Goal: Task Accomplishment & Management: Complete application form

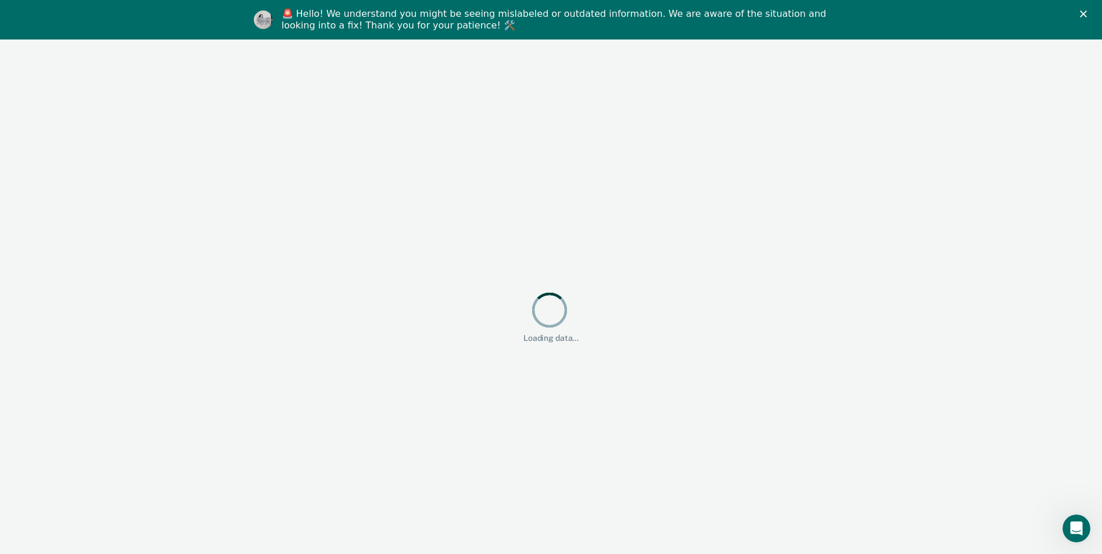
click at [534, 13] on polygon "Close" at bounding box center [1083, 13] width 7 height 7
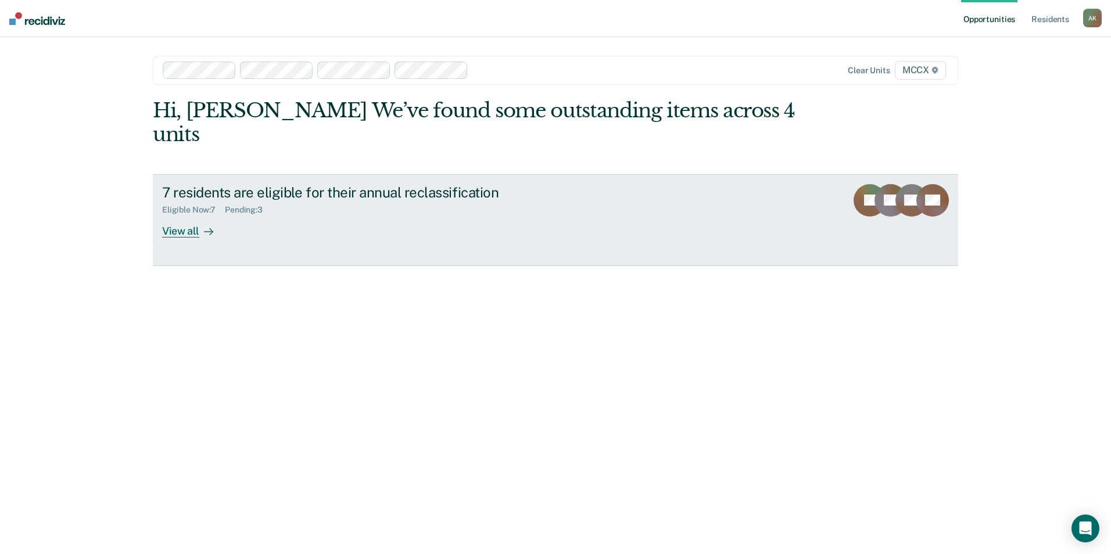
click at [197, 215] on div "View all" at bounding box center [194, 226] width 65 height 23
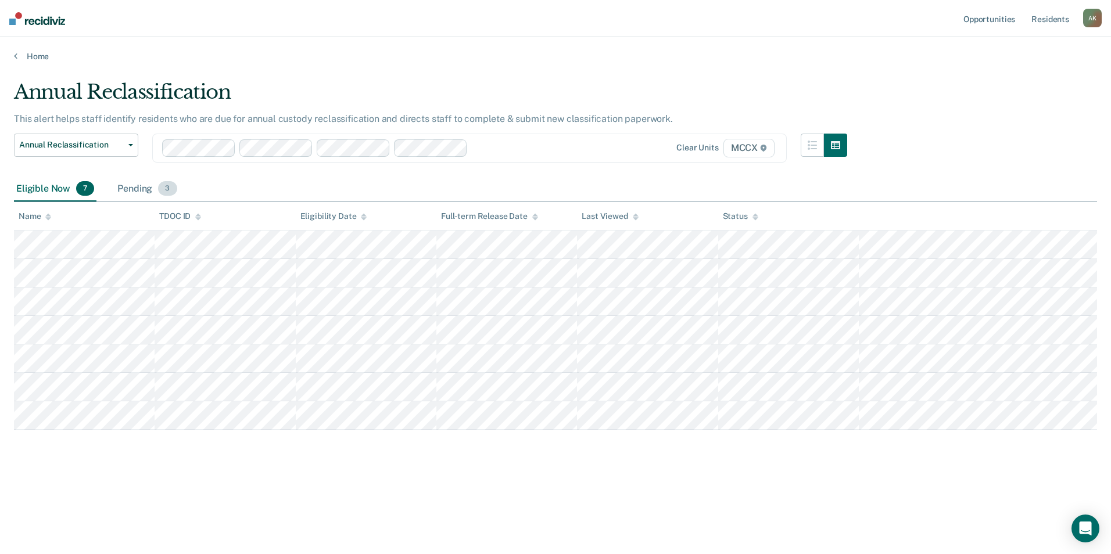
click at [141, 190] on div "Pending 3" at bounding box center [147, 190] width 64 height 26
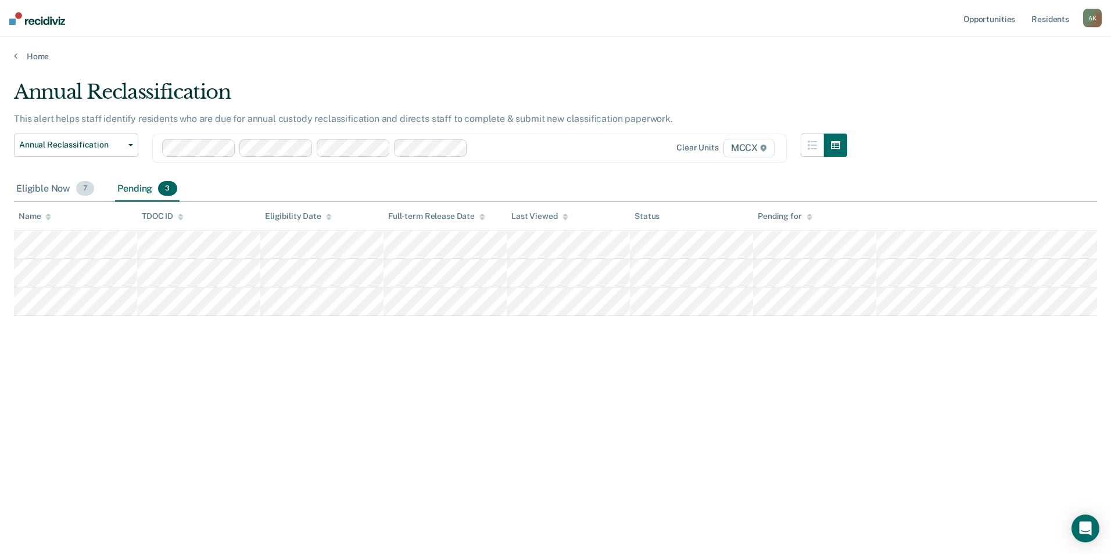
click at [44, 189] on div "Eligible Now 7" at bounding box center [55, 190] width 82 height 26
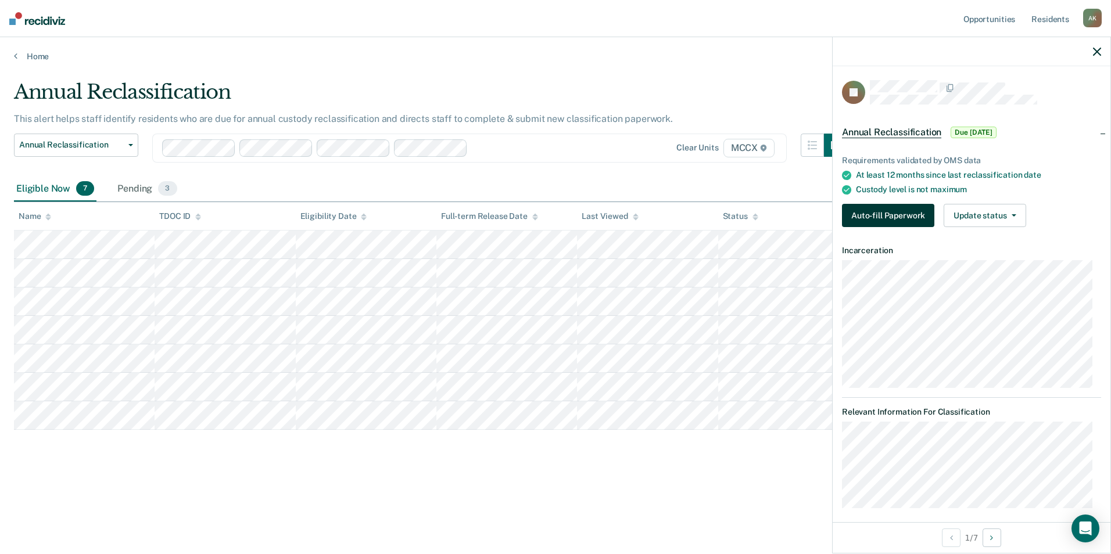
click at [871, 216] on button "Auto-fill Paperwork" at bounding box center [888, 215] width 92 height 23
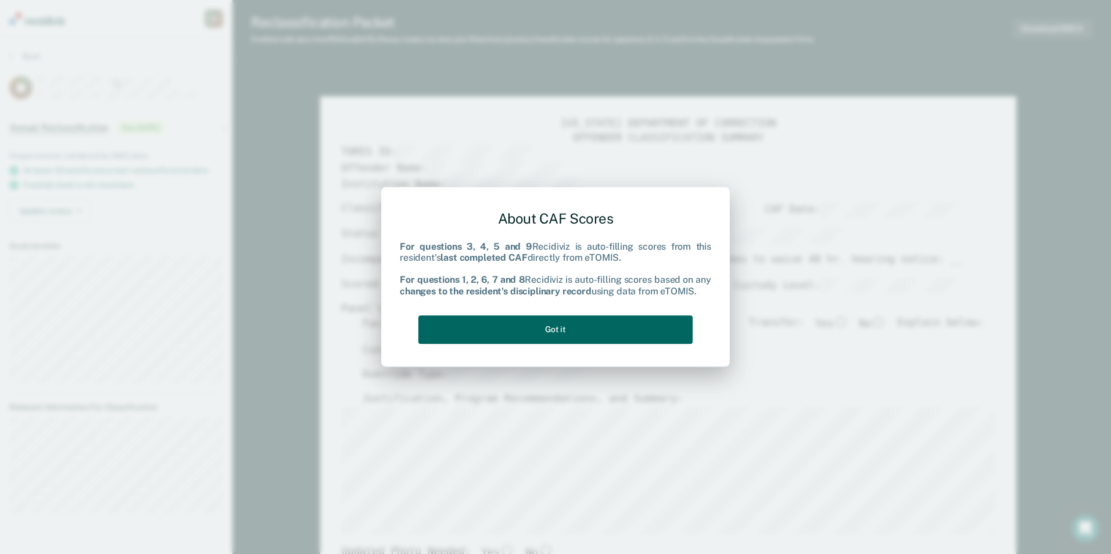
click at [571, 324] on button "Got it" at bounding box center [555, 329] width 274 height 28
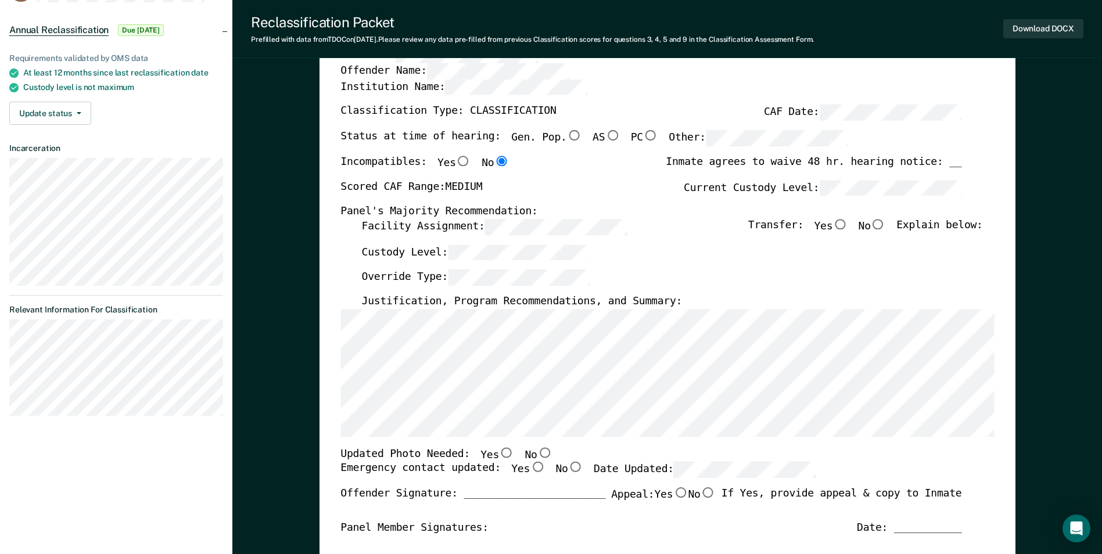
scroll to position [116, 0]
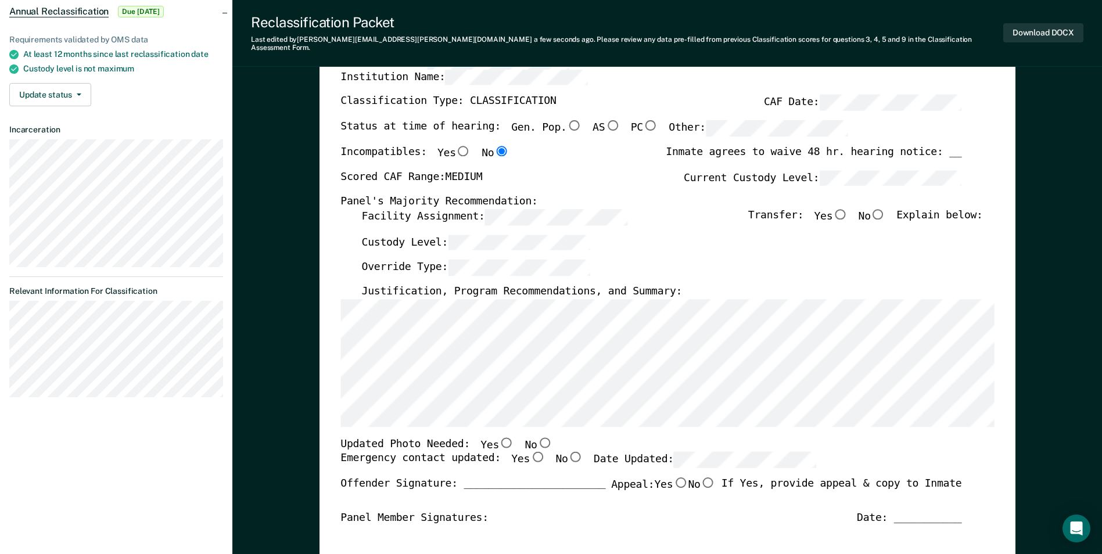
click at [884, 209] on input "No" at bounding box center [878, 214] width 15 height 10
type textarea "x"
radio input "true"
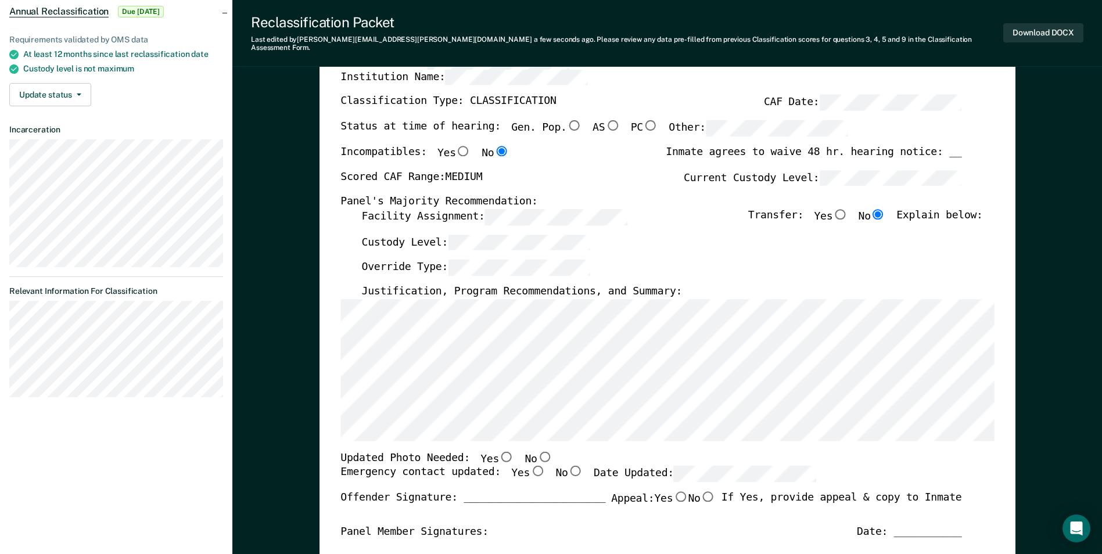
click at [648, 247] on div "Custody Level:" at bounding box center [671, 247] width 621 height 26
click at [537, 451] on input "No" at bounding box center [544, 456] width 15 height 10
type textarea "x"
radio input "true"
click at [530, 466] on input "Yes" at bounding box center [537, 471] width 15 height 10
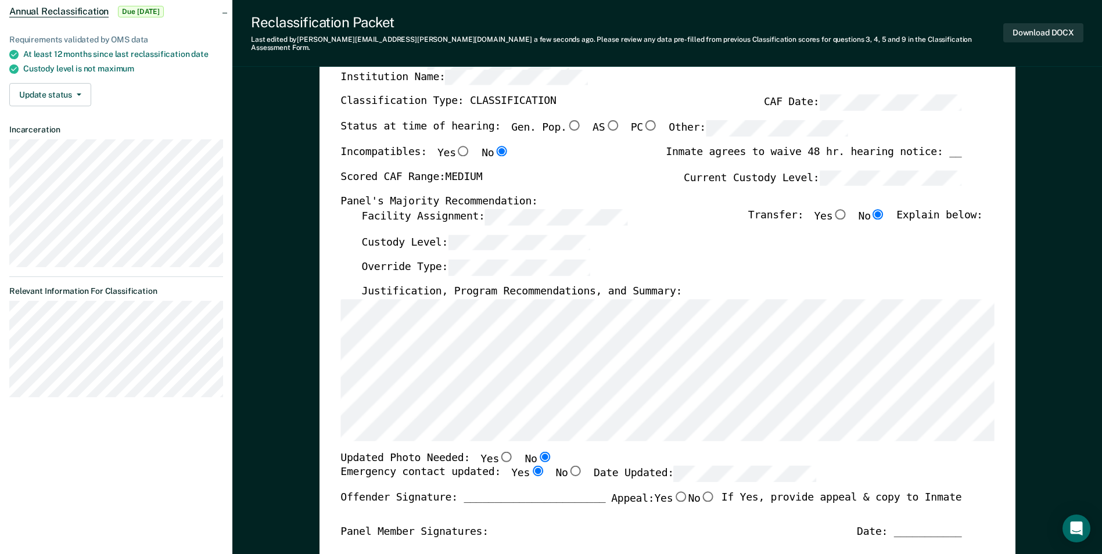
type textarea "x"
radio input "true"
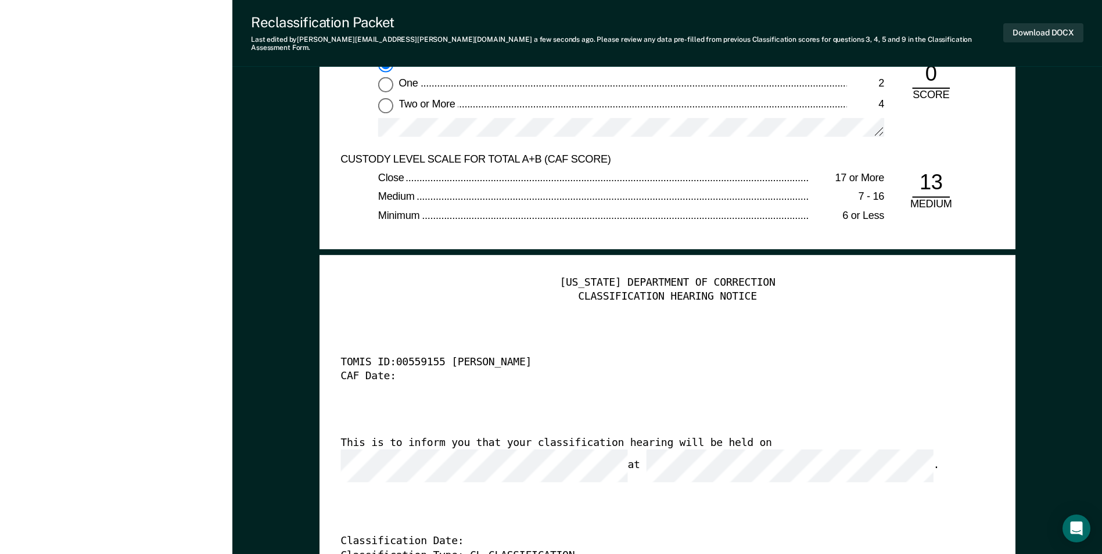
scroll to position [2847, 0]
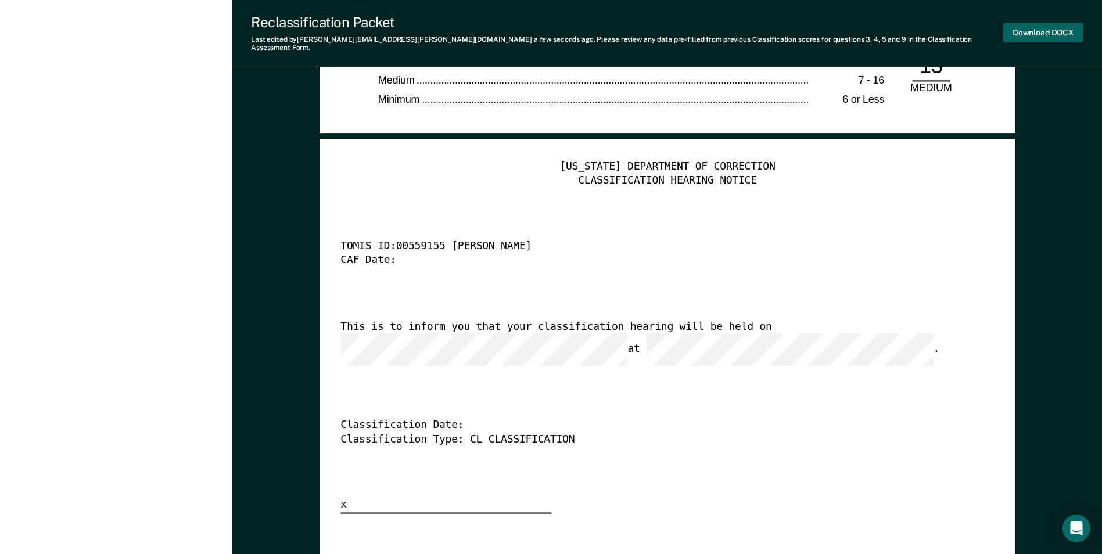
click at [1056, 36] on button "Download DOCX" at bounding box center [1043, 32] width 80 height 19
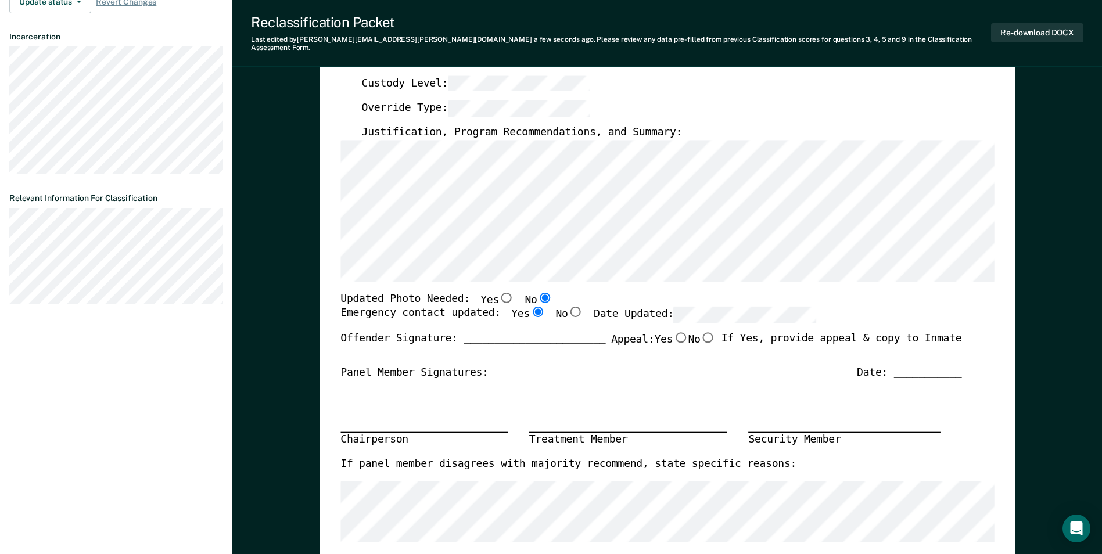
scroll to position [0, 0]
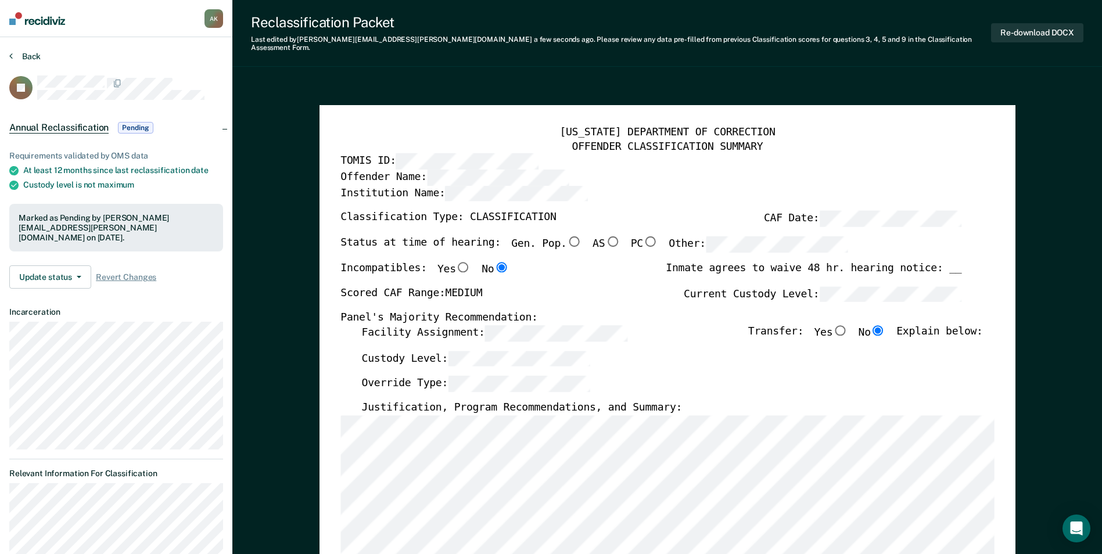
click at [33, 58] on button "Back" at bounding box center [24, 56] width 31 height 10
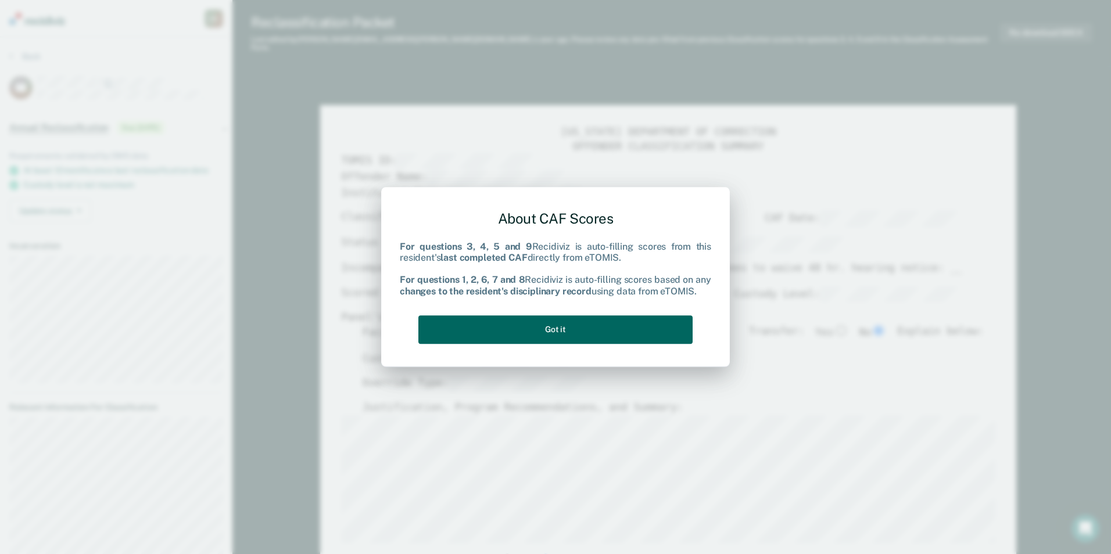
click at [577, 333] on button "Got it" at bounding box center [555, 329] width 274 height 28
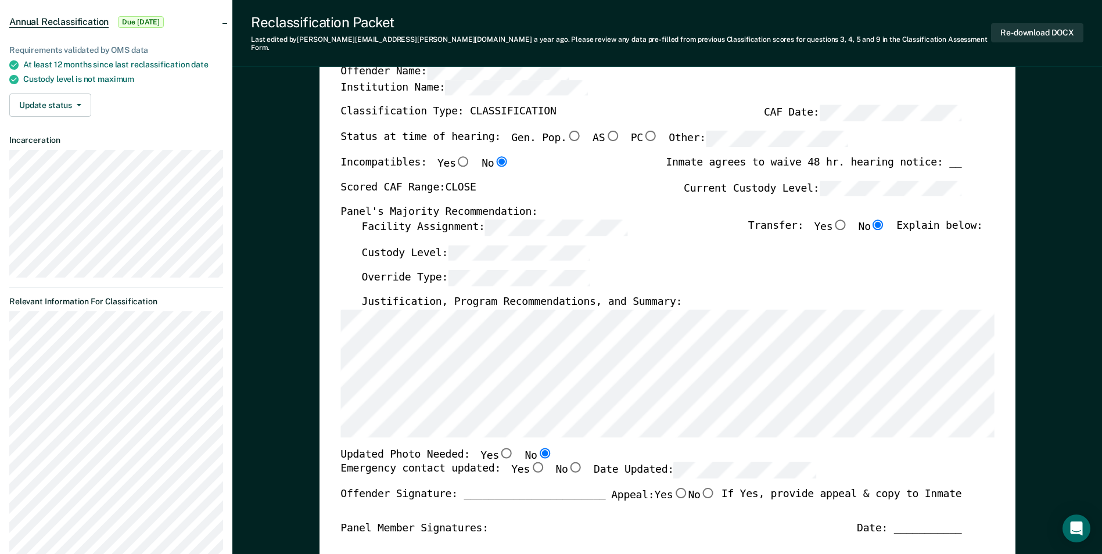
scroll to position [58, 0]
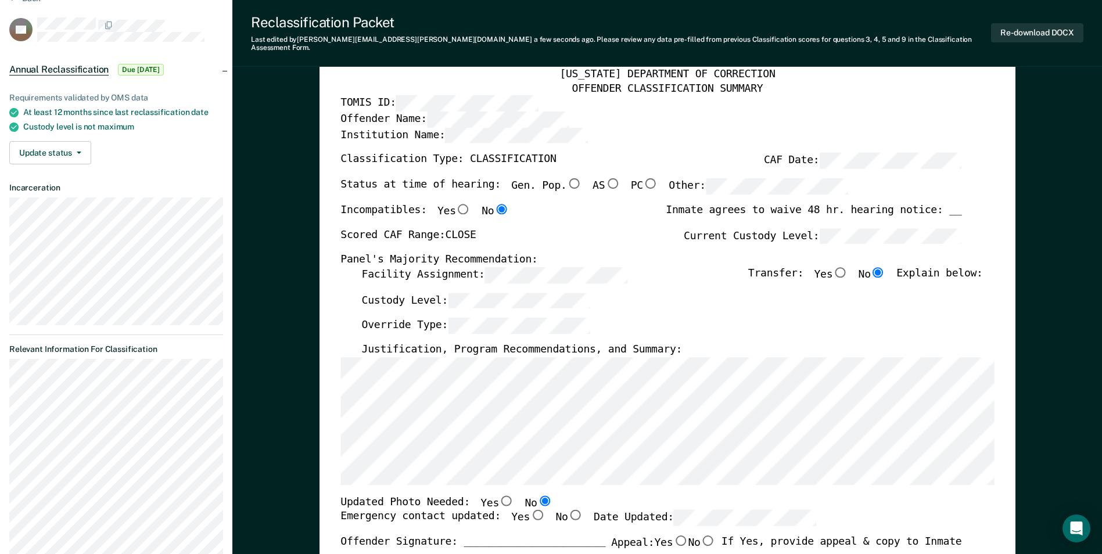
click at [588, 228] on div "Scored CAF Range: CLOSE Current Custody Level:" at bounding box center [650, 241] width 621 height 26
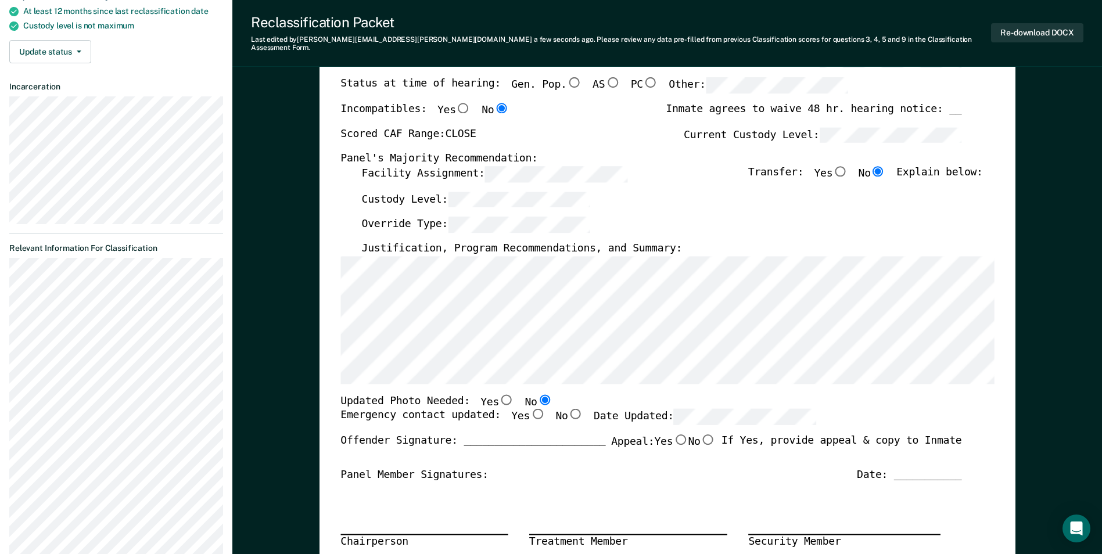
scroll to position [174, 0]
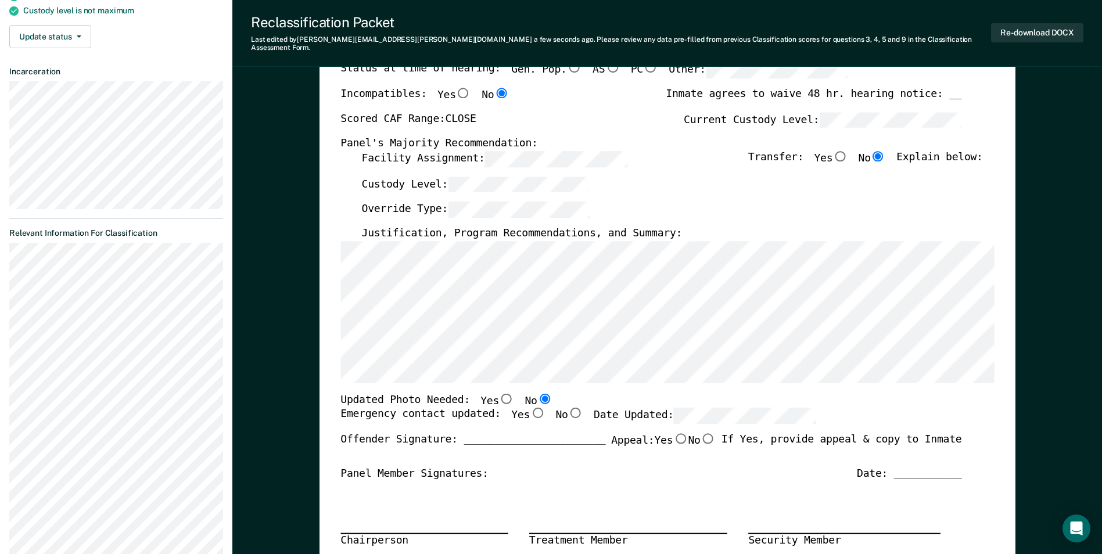
click at [530, 408] on input "Yes" at bounding box center [537, 413] width 15 height 10
type textarea "x"
radio input "true"
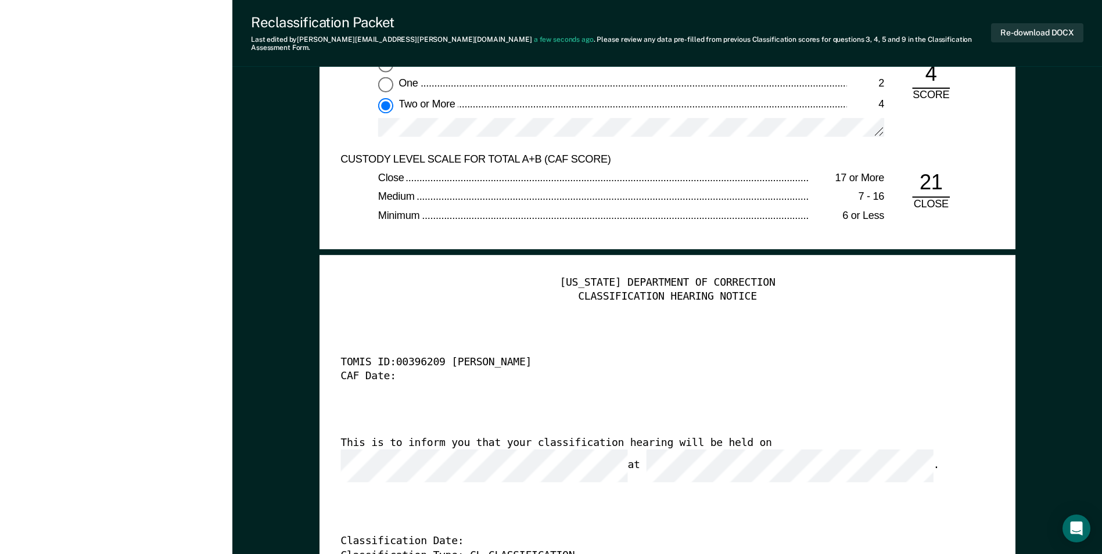
scroll to position [2847, 0]
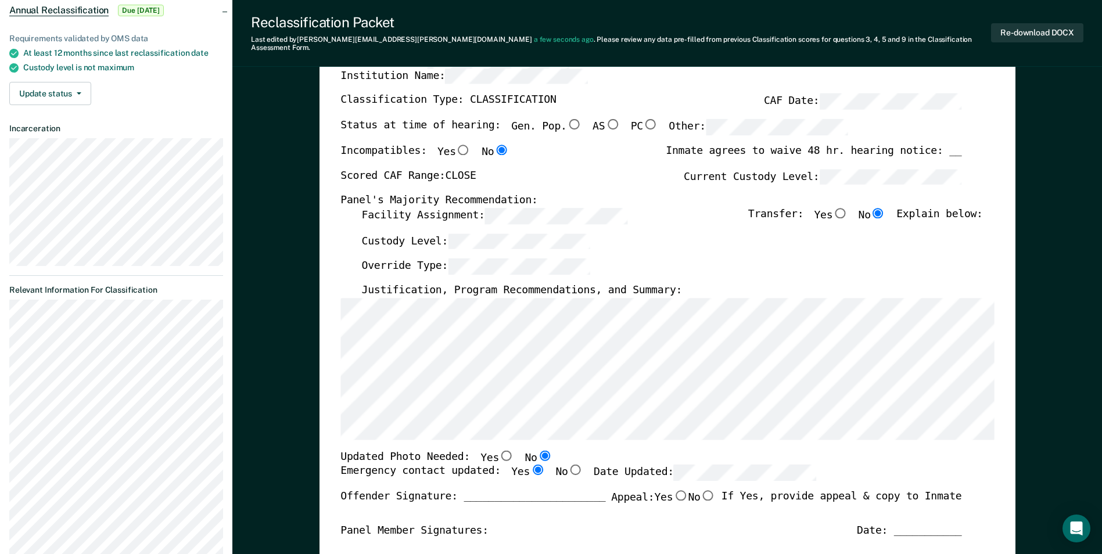
scroll to position [0, 0]
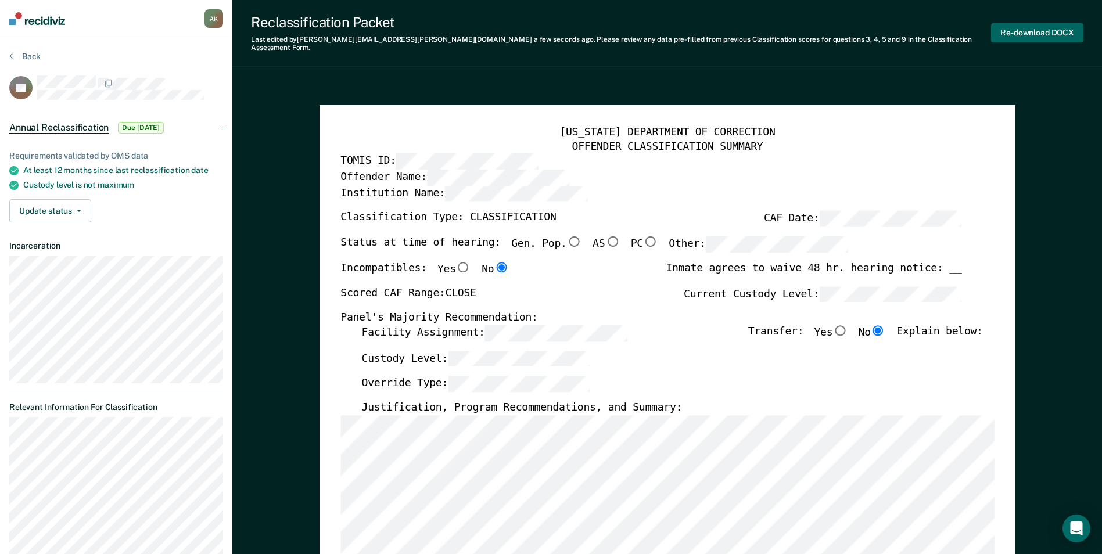
click at [1032, 27] on button "Re-download DOCX" at bounding box center [1037, 32] width 92 height 19
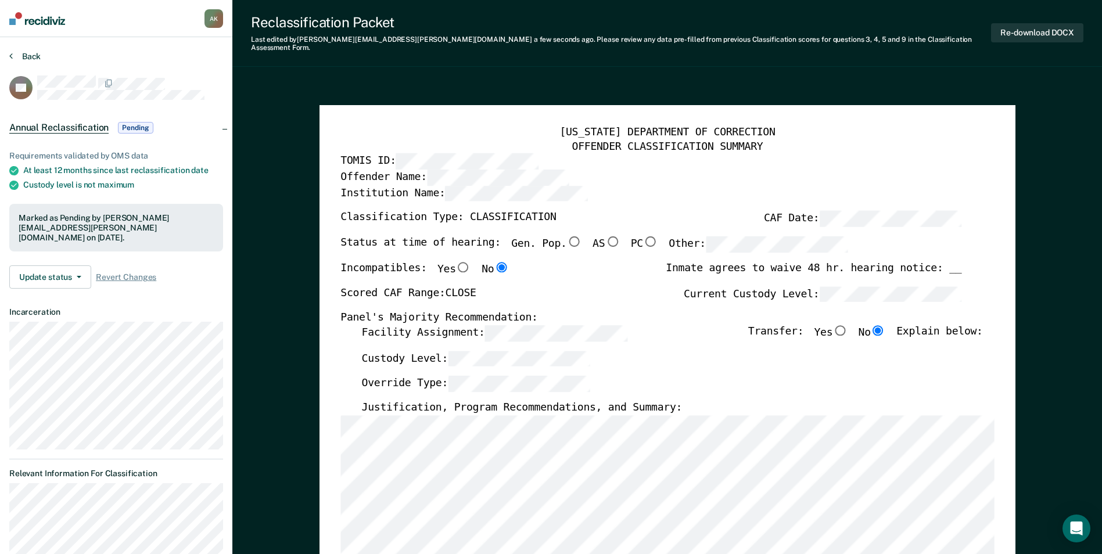
click at [30, 56] on button "Back" at bounding box center [24, 56] width 31 height 10
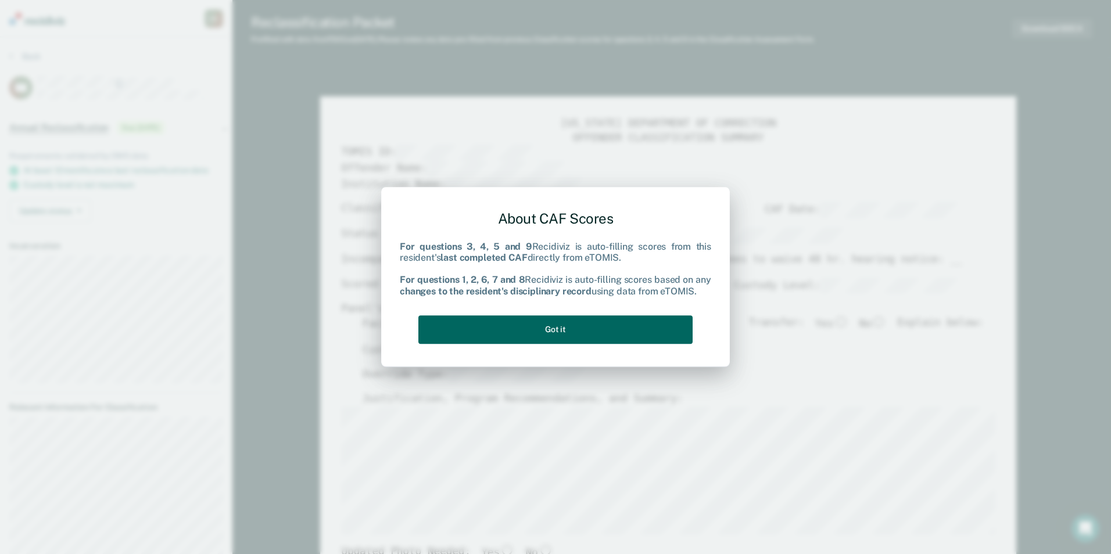
click at [554, 332] on button "Got it" at bounding box center [555, 329] width 274 height 28
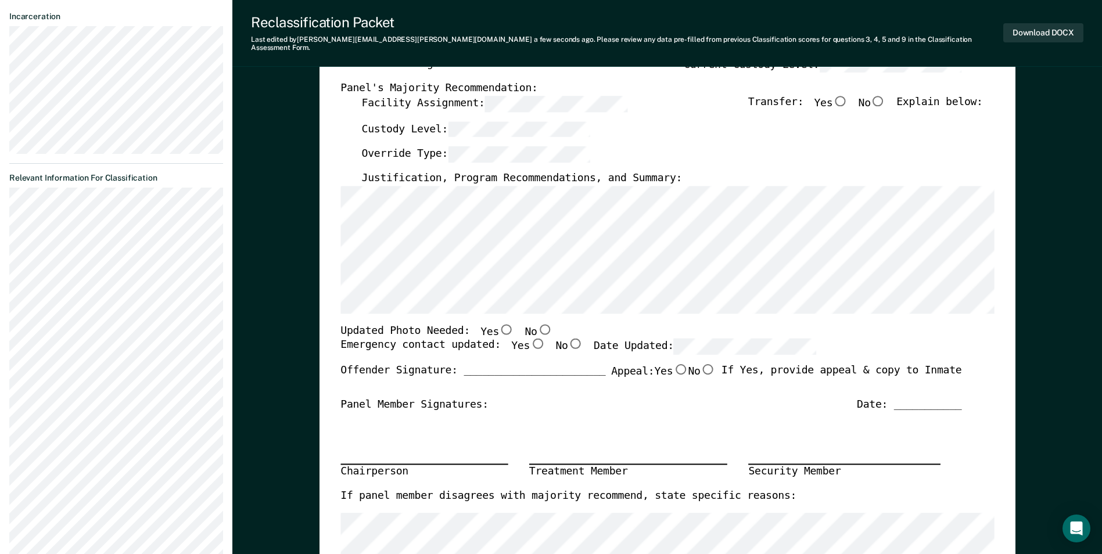
scroll to position [290, 0]
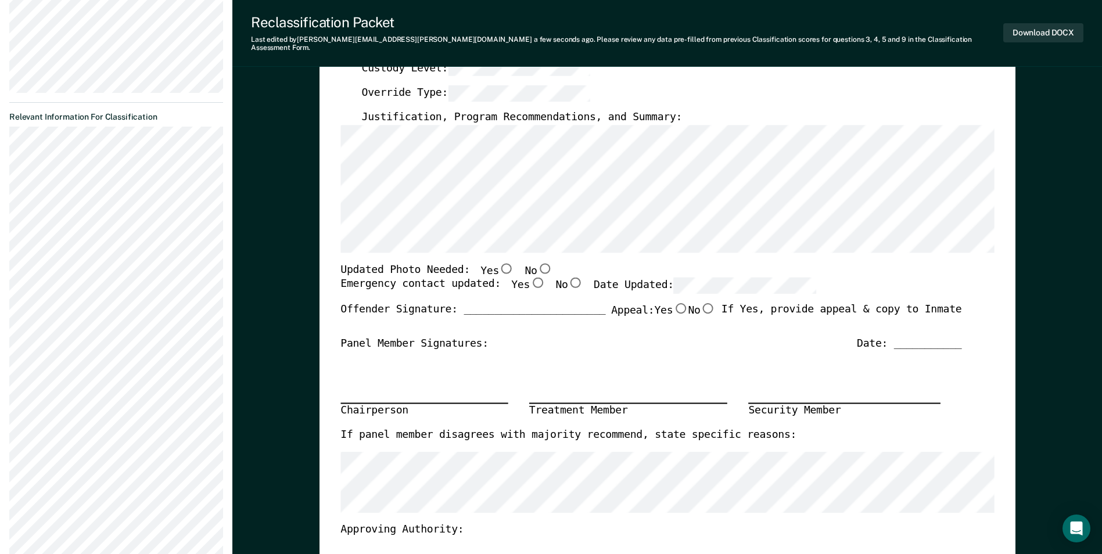
click at [537, 263] on input "No" at bounding box center [544, 268] width 15 height 10
type textarea "x"
radio input "true"
click at [530, 278] on input "Yes" at bounding box center [537, 283] width 15 height 10
type textarea "x"
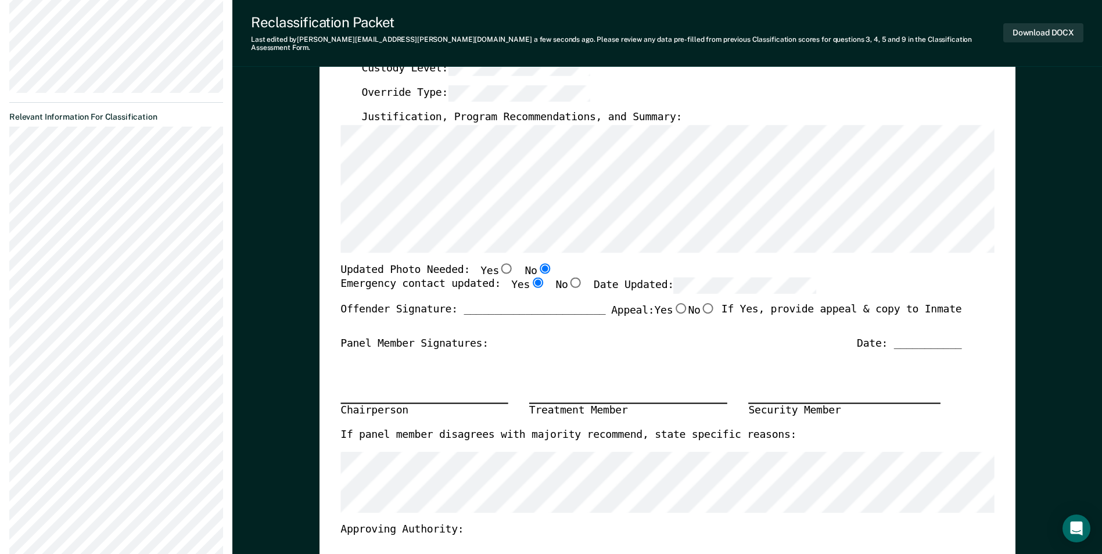
radio input "true"
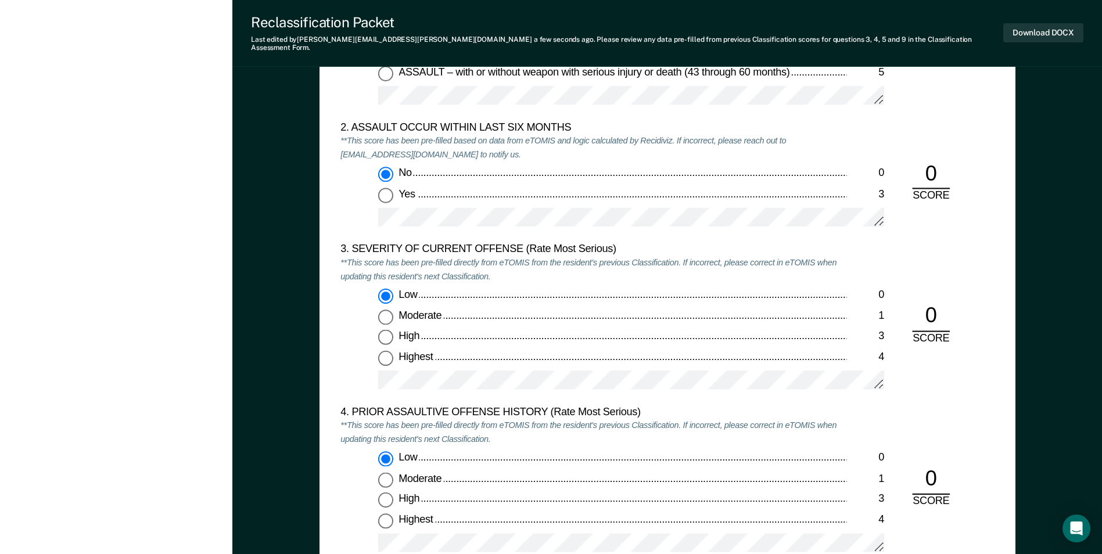
scroll to position [1278, 0]
click at [387, 308] on input "Moderate 1" at bounding box center [385, 315] width 15 height 15
type textarea "x"
radio input "false"
radio input "true"
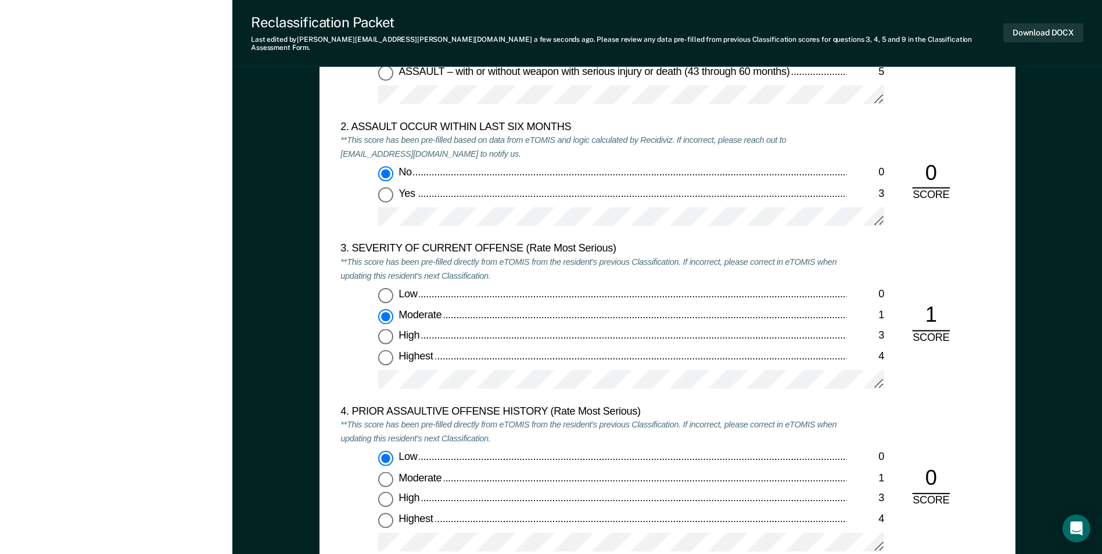
click at [789, 453] on div "Low" at bounding box center [623, 458] width 448 height 14
click at [393, 453] on input "Low 0" at bounding box center [385, 458] width 15 height 15
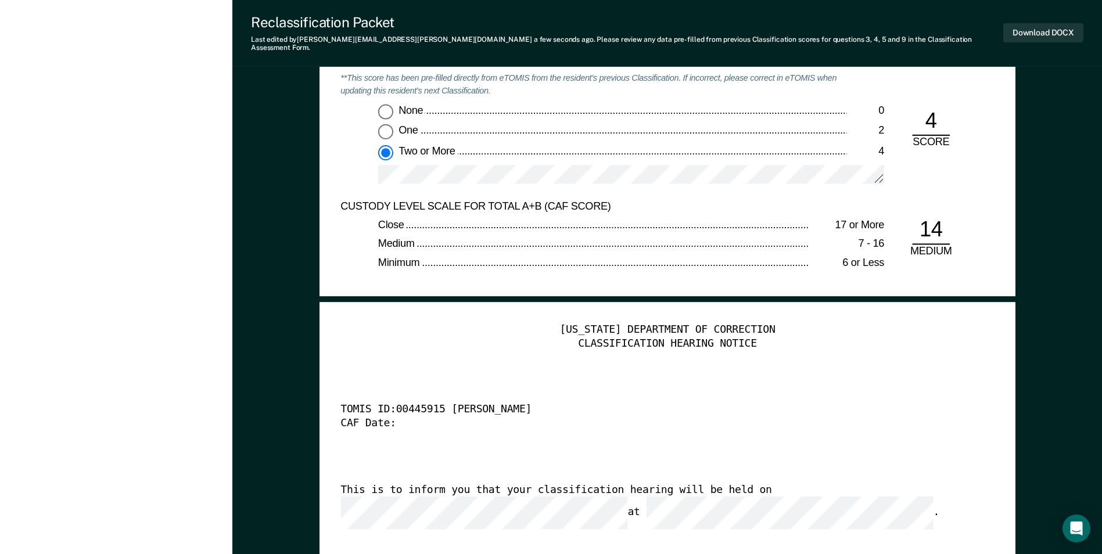
scroll to position [2847, 0]
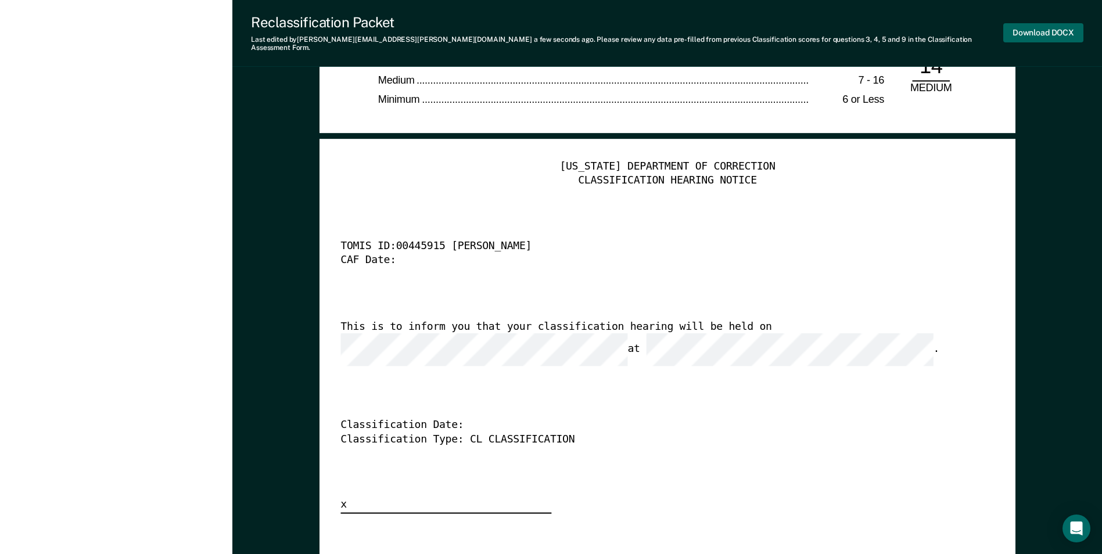
click at [1059, 29] on button "Download DOCX" at bounding box center [1043, 32] width 80 height 19
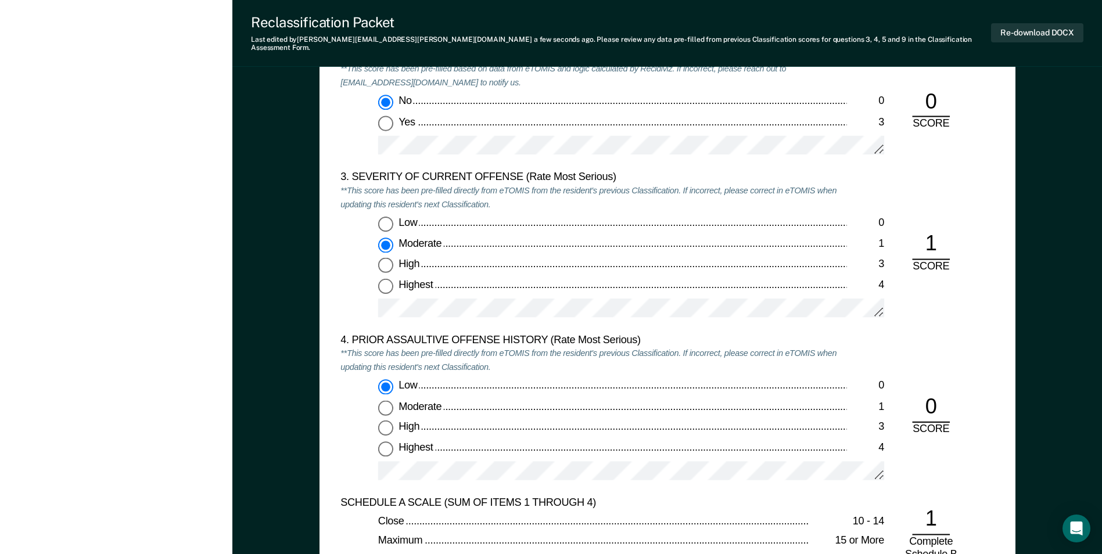
scroll to position [0, 0]
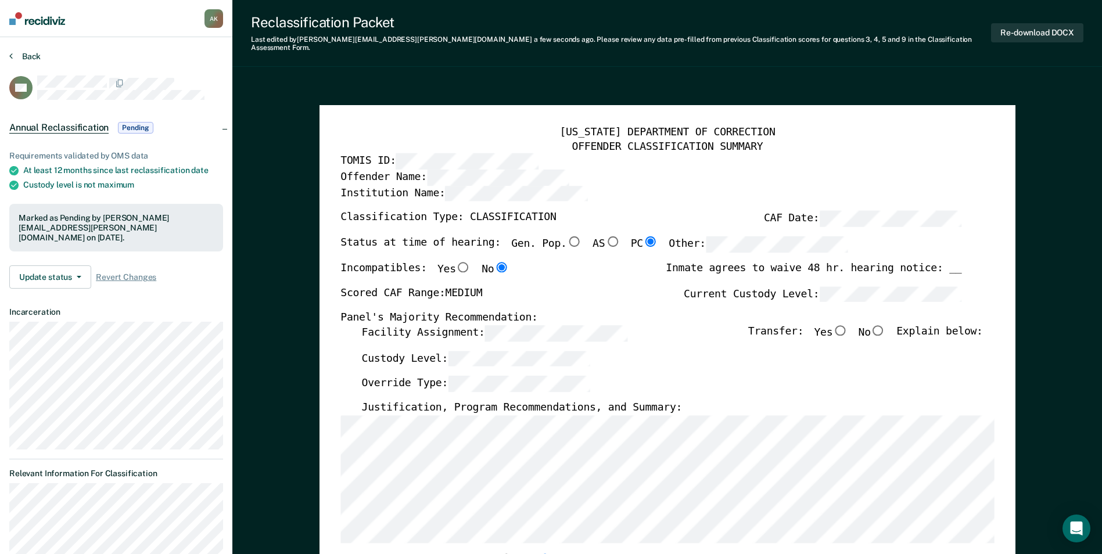
click at [35, 59] on button "Back" at bounding box center [24, 56] width 31 height 10
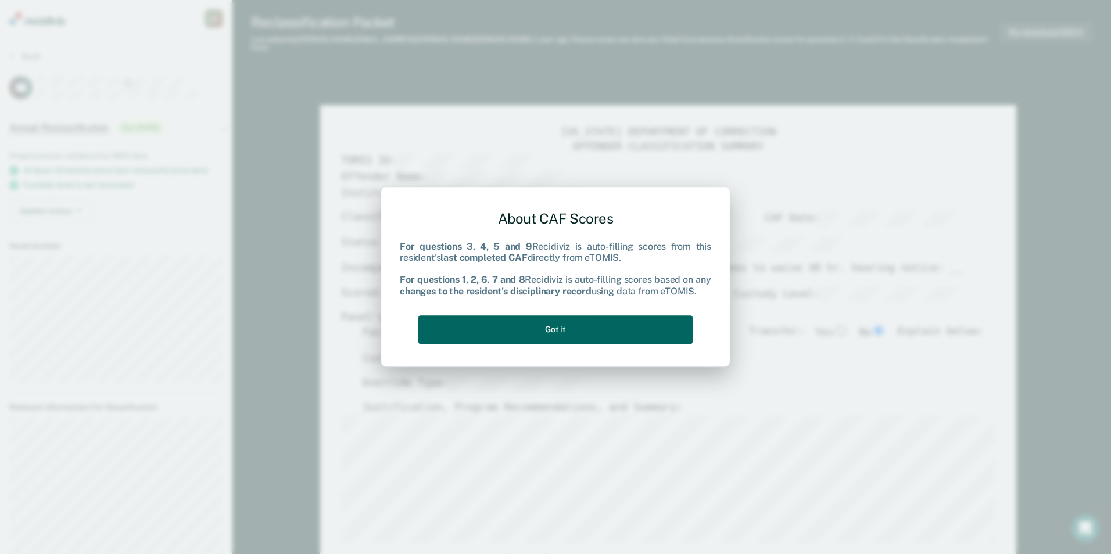
click at [570, 330] on button "Got it" at bounding box center [555, 329] width 274 height 28
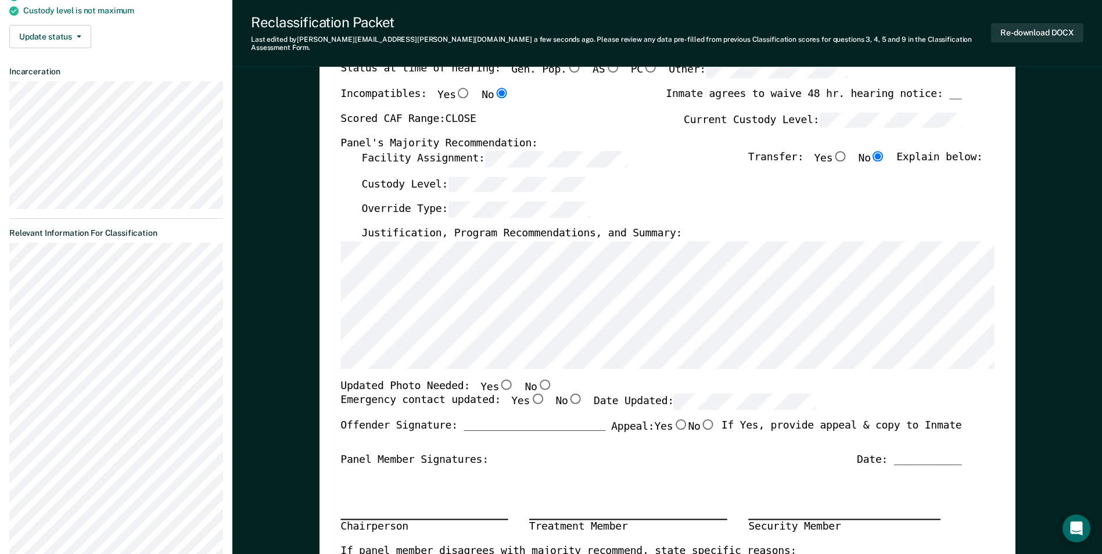
scroll to position [232, 0]
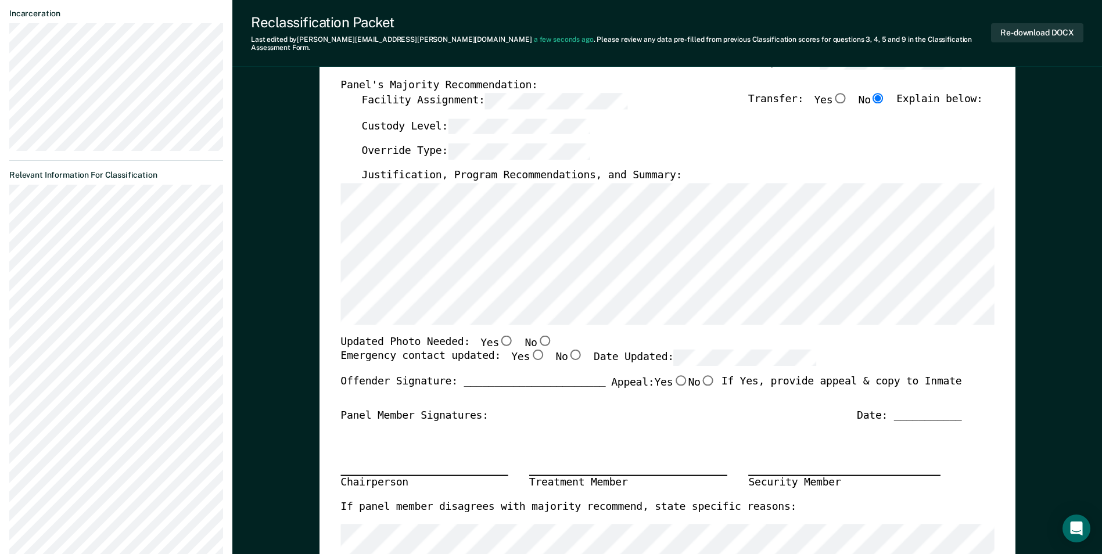
click at [537, 335] on input "No" at bounding box center [544, 340] width 15 height 10
type textarea "x"
radio input "true"
click at [530, 350] on input "Yes" at bounding box center [537, 355] width 15 height 10
type textarea "x"
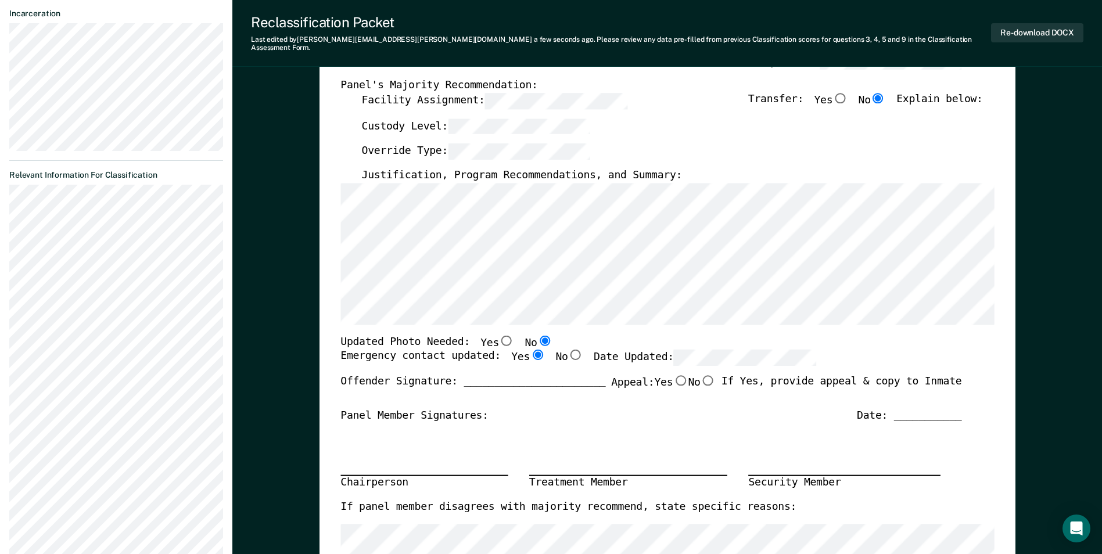
radio input "true"
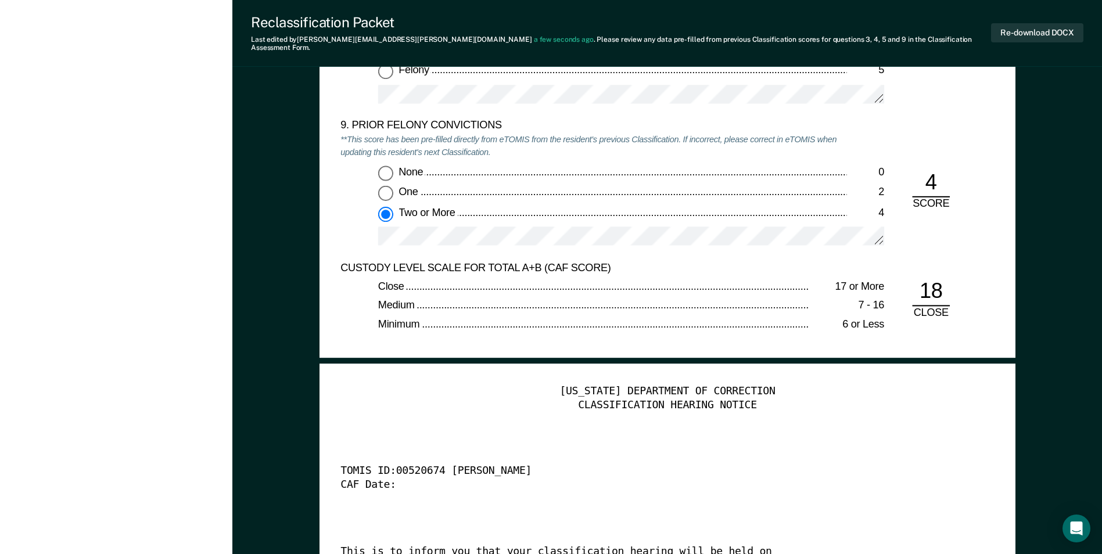
scroll to position [2847, 0]
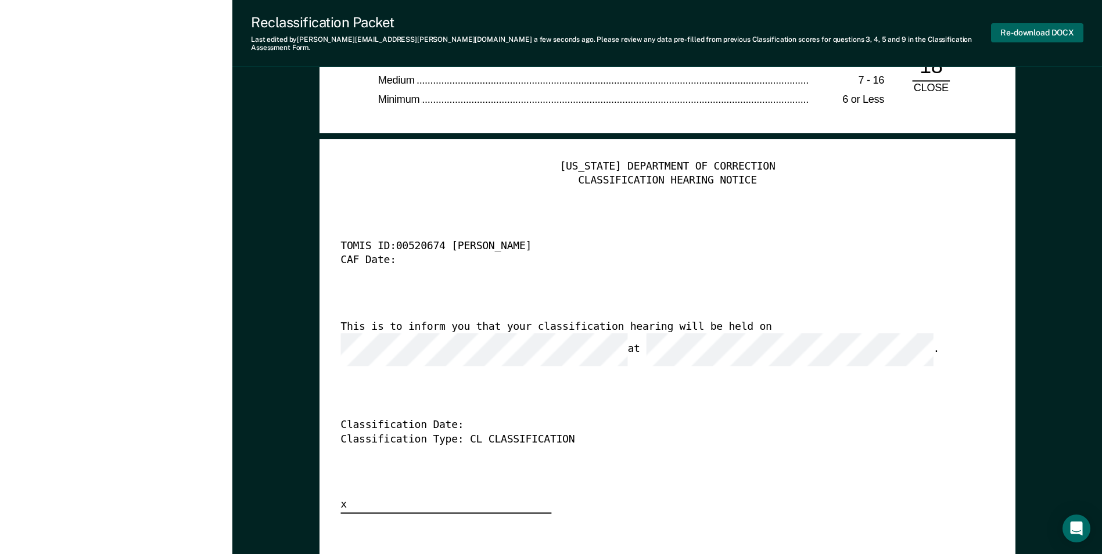
click at [1017, 30] on button "Re-download DOCX" at bounding box center [1037, 32] width 92 height 19
drag, startPoint x: 831, startPoint y: 218, endPoint x: 844, endPoint y: 211, distance: 14.8
click at [831, 218] on div "[US_STATE] DEPARTMENT OF CORRECTION CLASSIFICATION HEARING NOTICE TOMIS ID: 005…" at bounding box center [667, 337] width 654 height 354
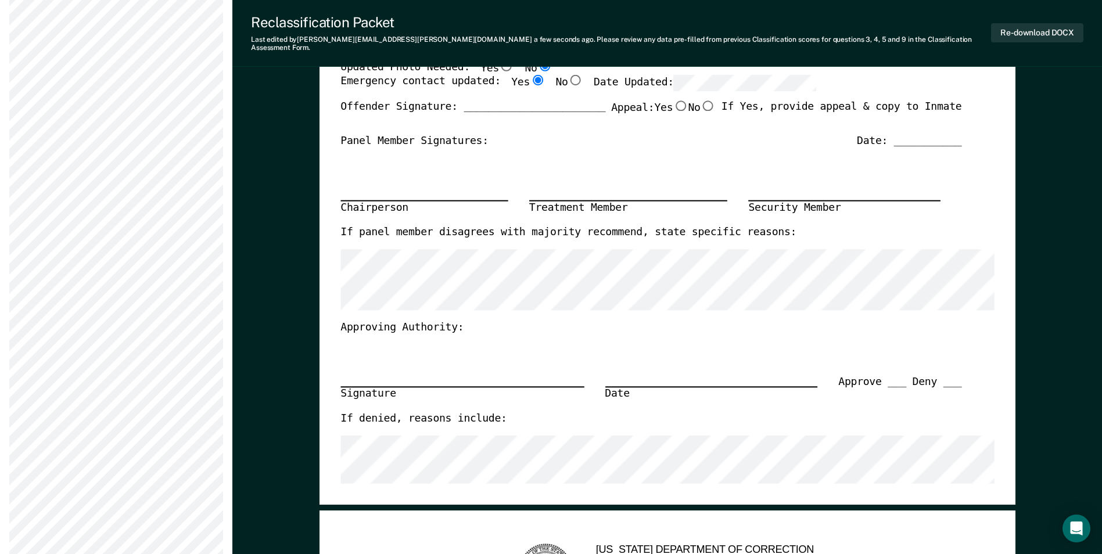
scroll to position [0, 0]
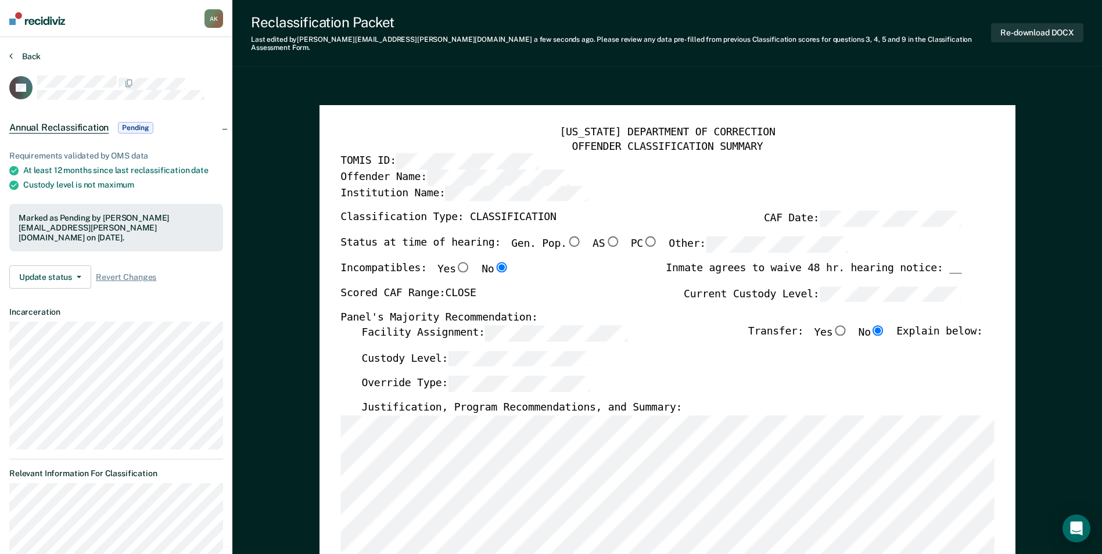
click at [30, 52] on button "Back" at bounding box center [24, 56] width 31 height 10
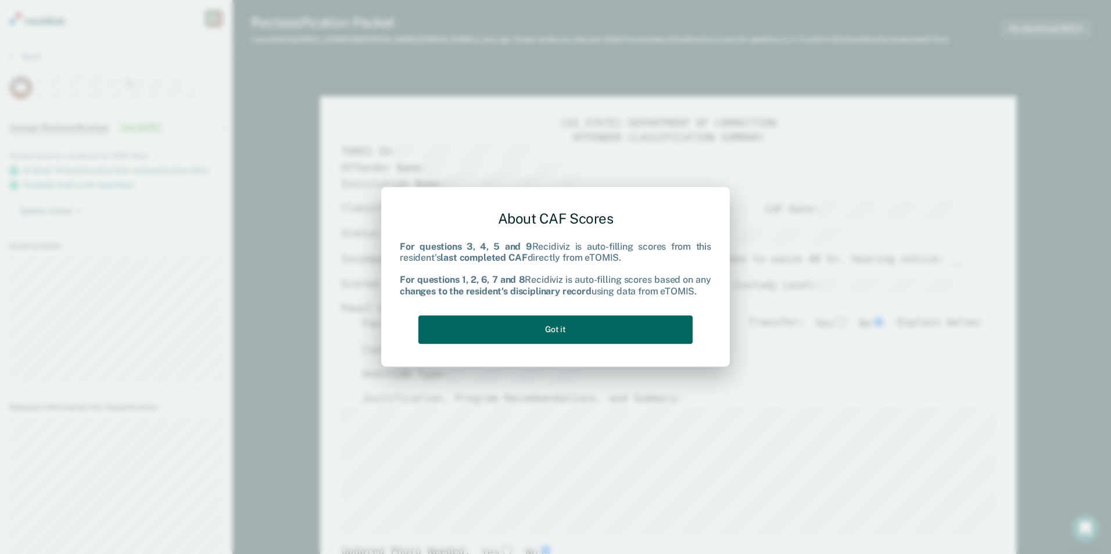
click at [551, 333] on button "Got it" at bounding box center [555, 329] width 274 height 28
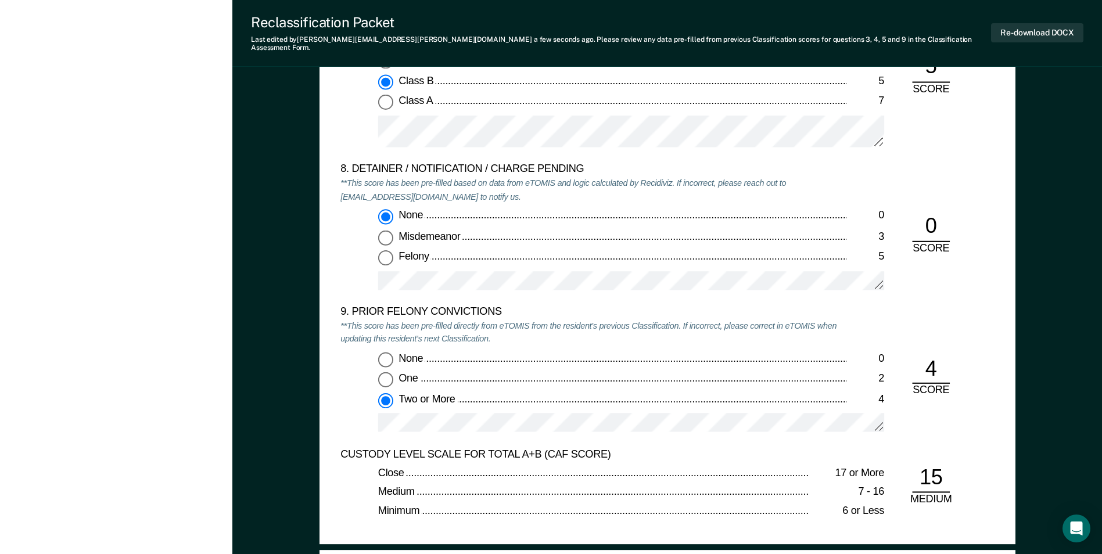
scroll to position [2440, 0]
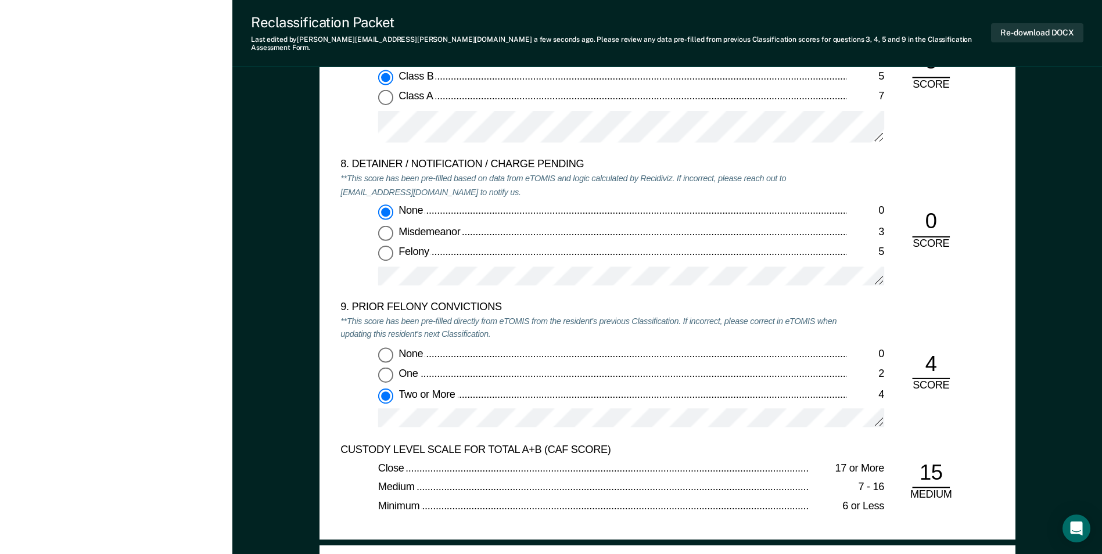
click at [369, 411] on div "None 0 One 2 Two or More 4" at bounding box center [593, 392] width 506 height 91
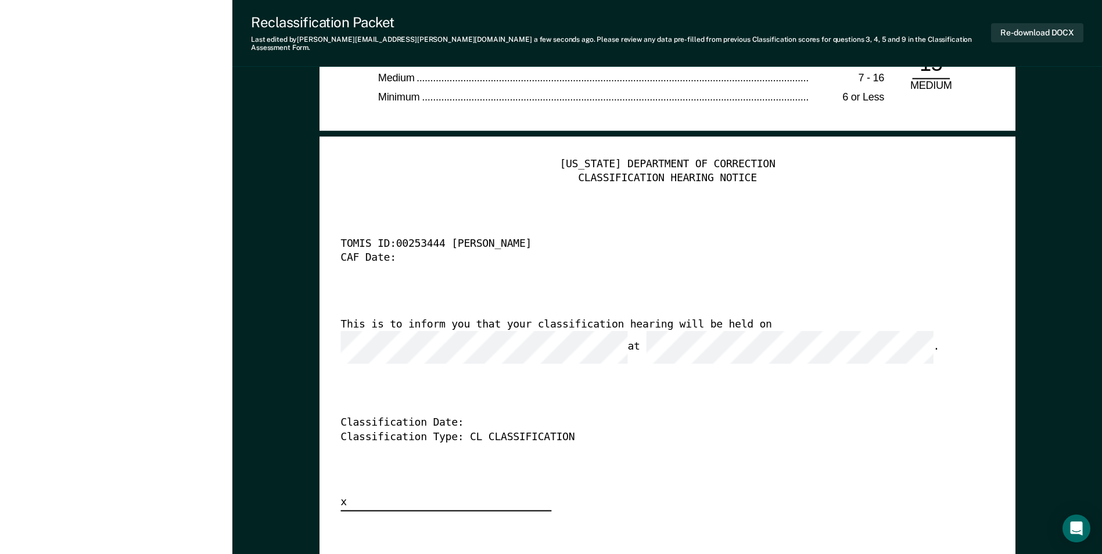
scroll to position [2963, 0]
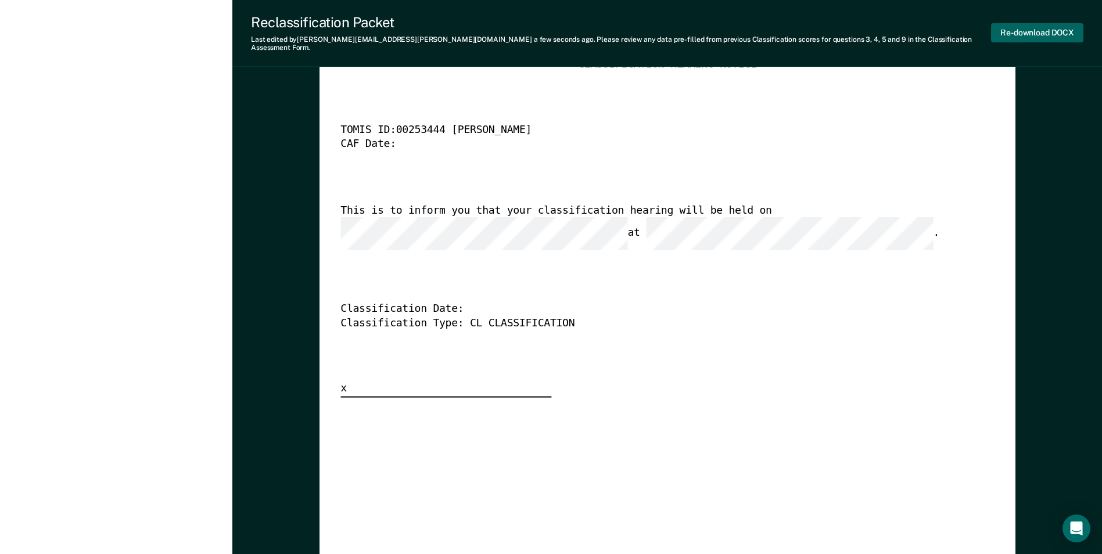
click at [1055, 27] on button "Re-download DOCX" at bounding box center [1037, 32] width 92 height 19
click at [383, 516] on div "[US_STATE] DEPARTMENT OF CORRECTION CLASSIFICATION HEARING NOTICE TOMIS ID: 002…" at bounding box center [667, 476] width 654 height 864
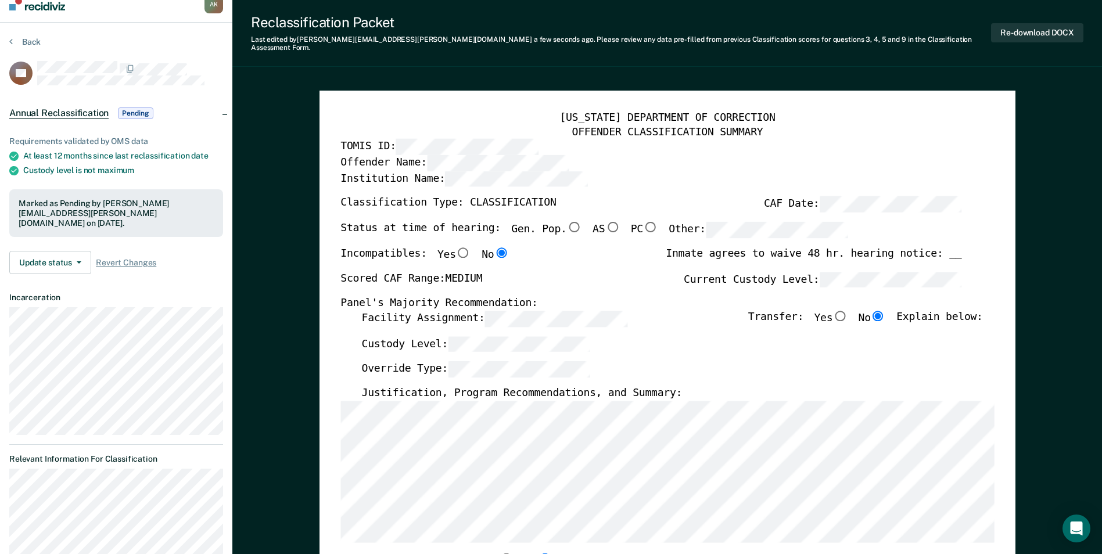
scroll to position [0, 0]
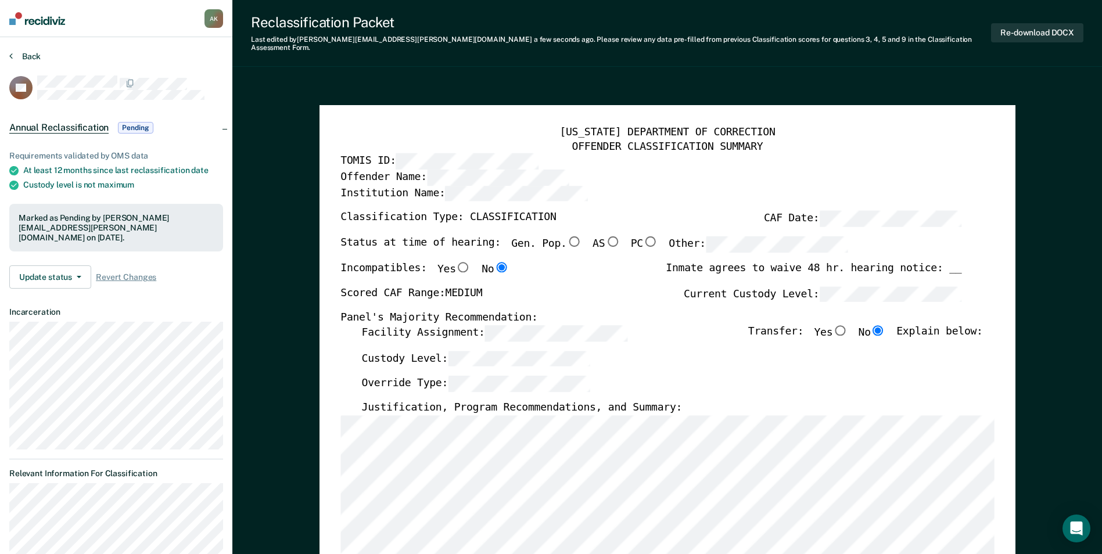
click at [31, 55] on button "Back" at bounding box center [24, 56] width 31 height 10
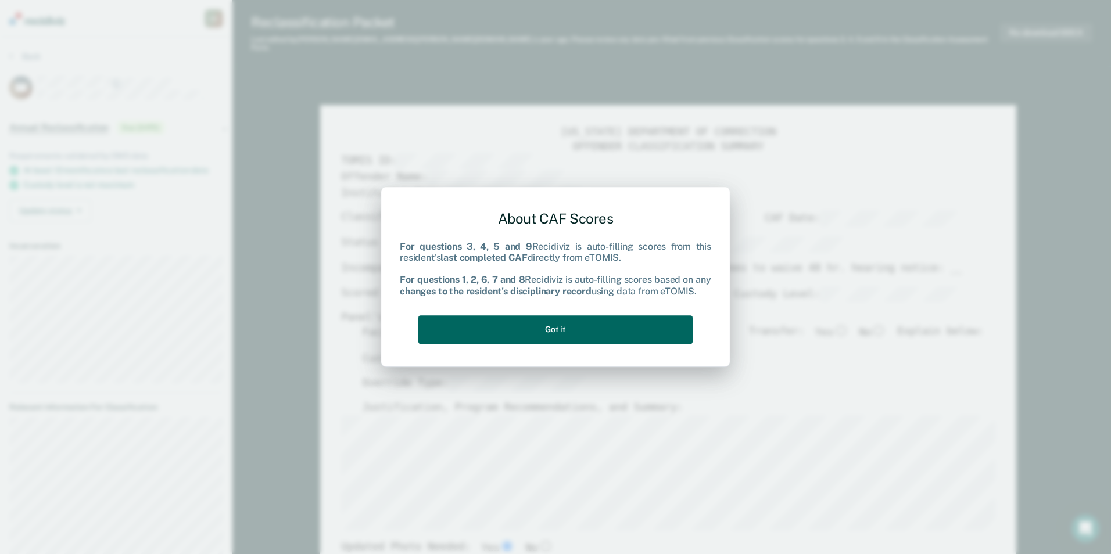
click at [542, 328] on button "Got it" at bounding box center [555, 329] width 274 height 28
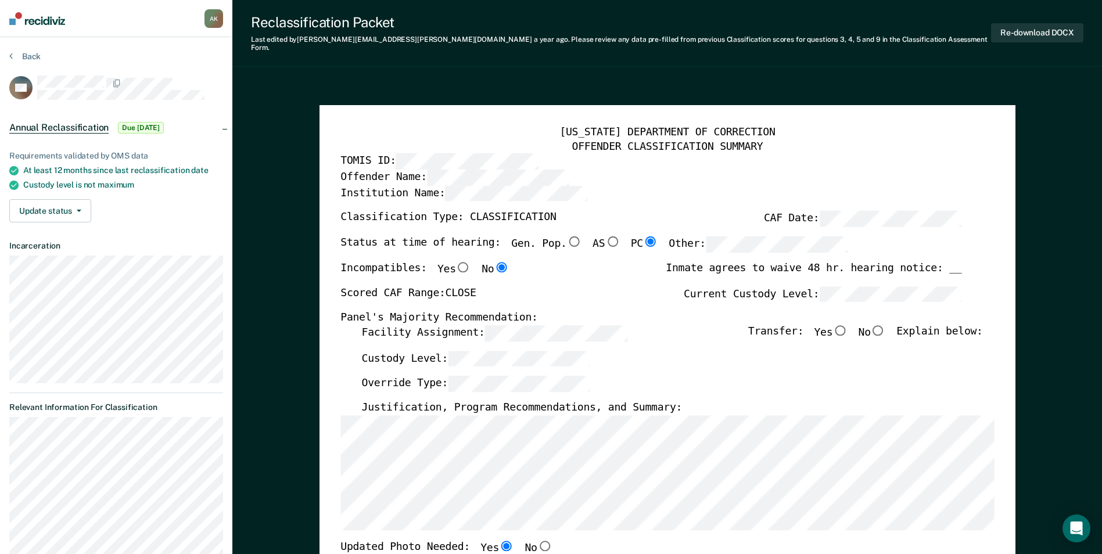
scroll to position [58, 0]
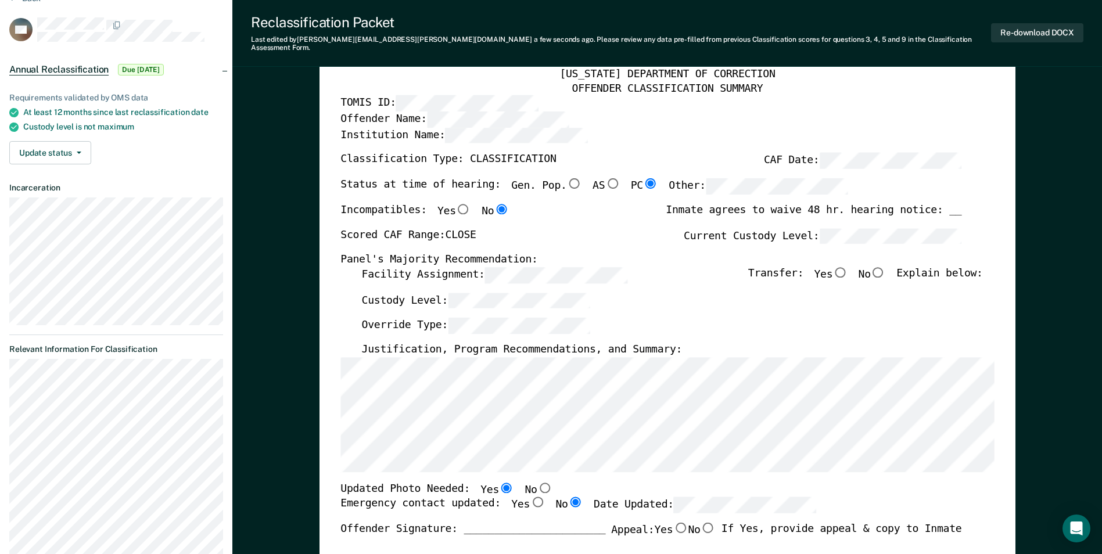
click at [886, 267] on input "No" at bounding box center [878, 272] width 15 height 10
type textarea "x"
radio input "true"
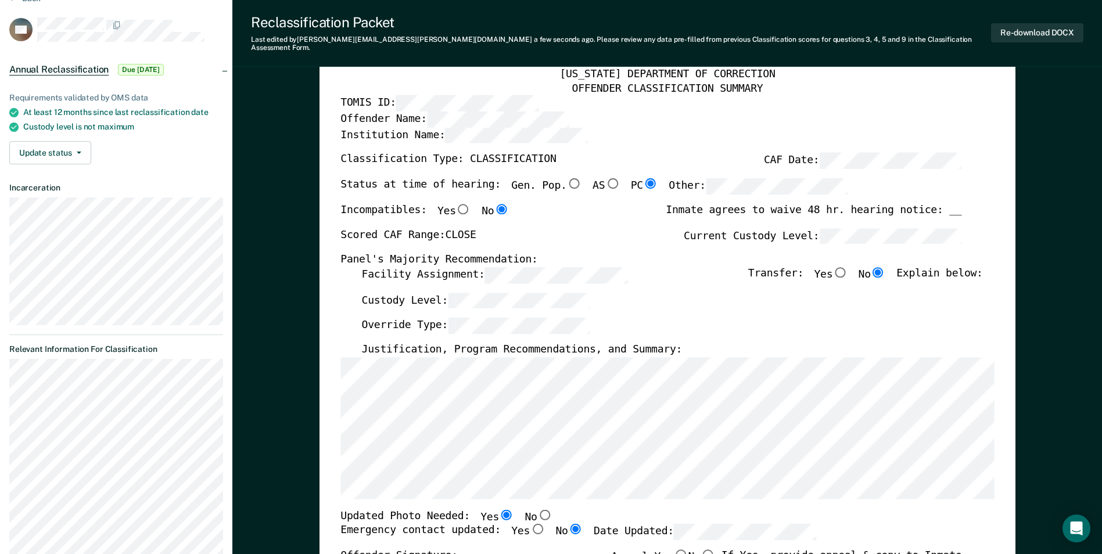
click at [697, 281] on div "Facility Assignment: Transfer: Yes No Explain below:" at bounding box center [671, 280] width 621 height 26
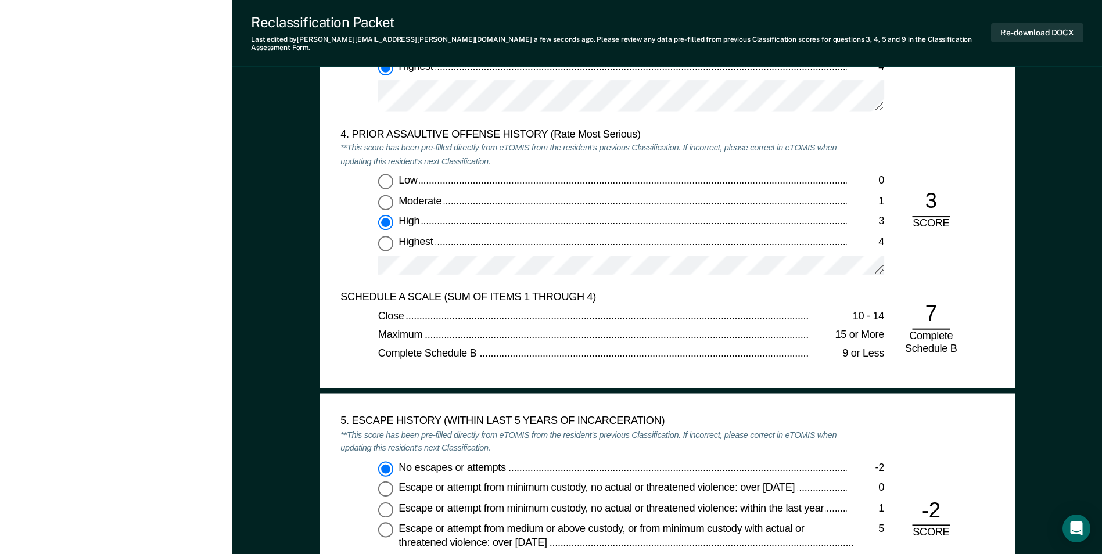
scroll to position [1569, 0]
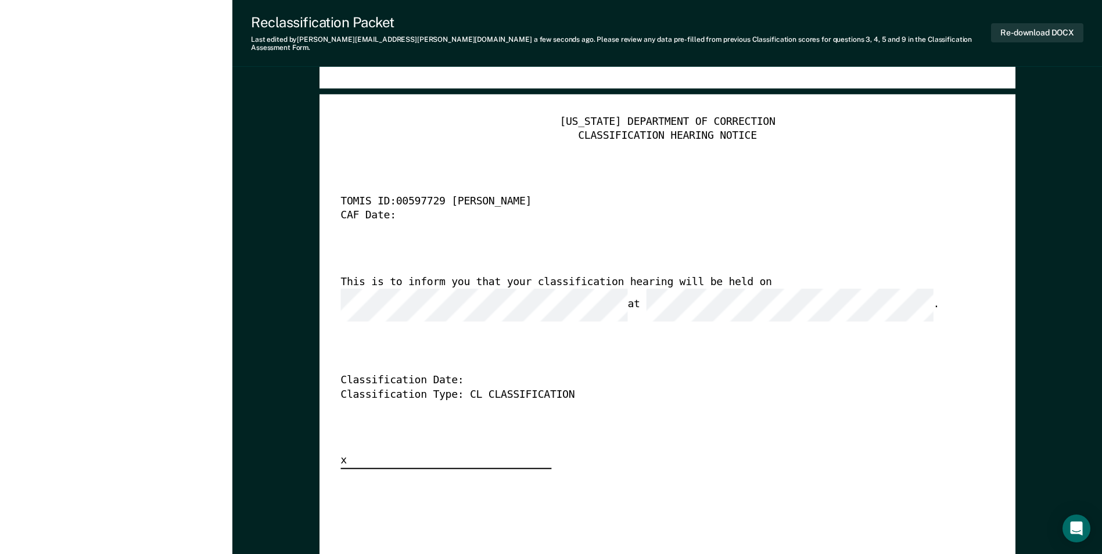
scroll to position [2905, 0]
click at [1046, 26] on button "Re-download DOCX" at bounding box center [1037, 32] width 92 height 19
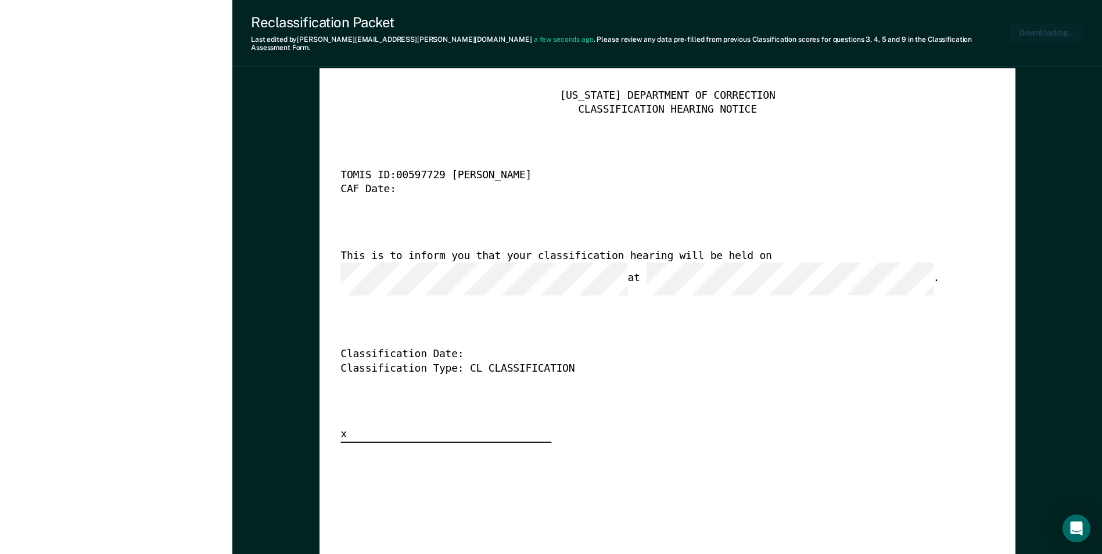
type textarea "x"
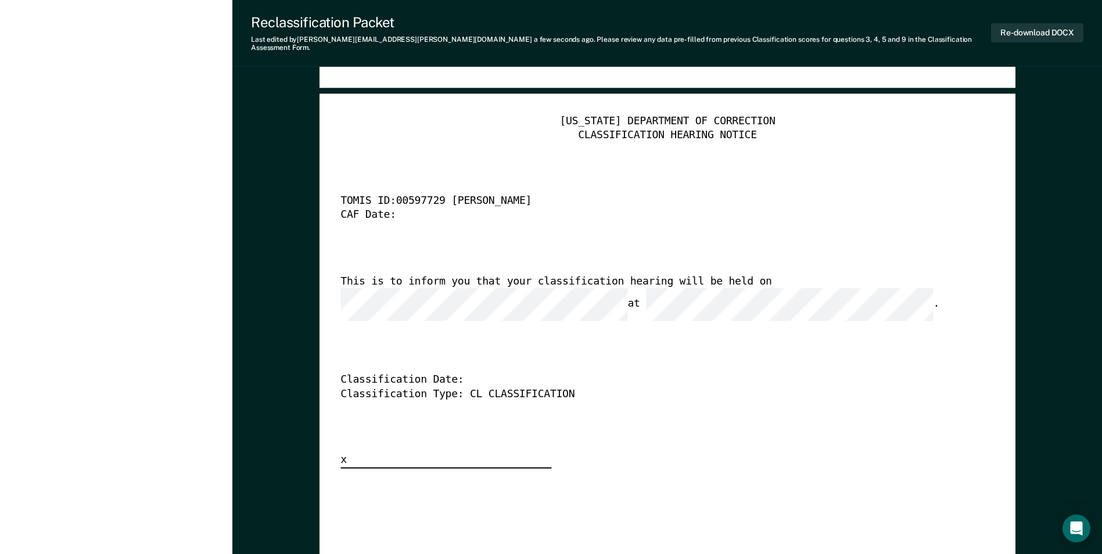
click at [439, 507] on div "[US_STATE] DEPARTMENT OF CORRECTION CLASSIFICATION HEARING NOTICE TOMIS ID: 005…" at bounding box center [667, 547] width 654 height 864
click at [545, 493] on div "[US_STATE] DEPARTMENT OF CORRECTION CLASSIFICATION HEARING NOTICE TOMIS ID: 005…" at bounding box center [667, 547] width 654 height 864
